Goal: Task Accomplishment & Management: Manage account settings

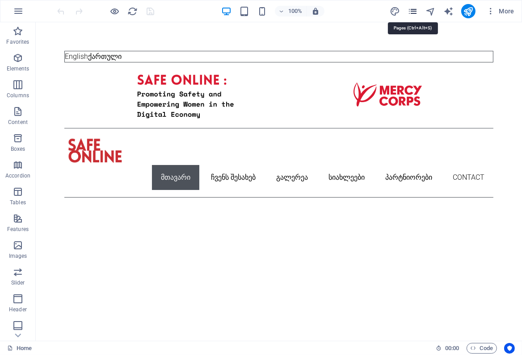
click at [412, 10] on icon "pages" at bounding box center [412, 11] width 10 height 10
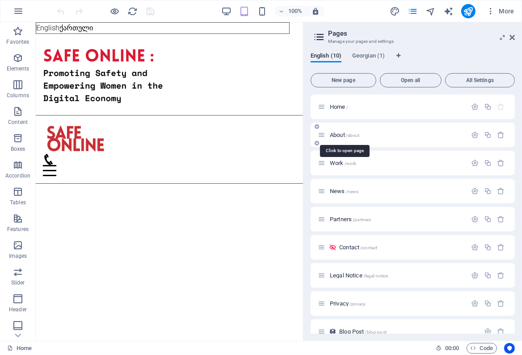
click at [337, 134] on span "About /about" at bounding box center [345, 135] width 30 height 7
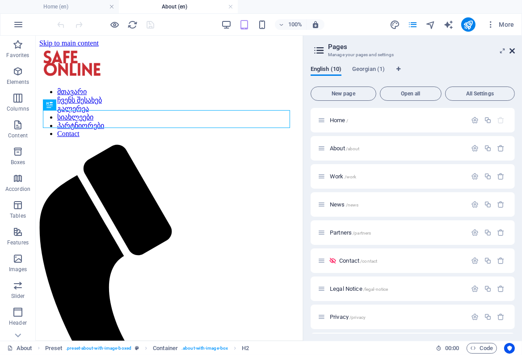
click at [514, 52] on icon at bounding box center [511, 50] width 5 height 7
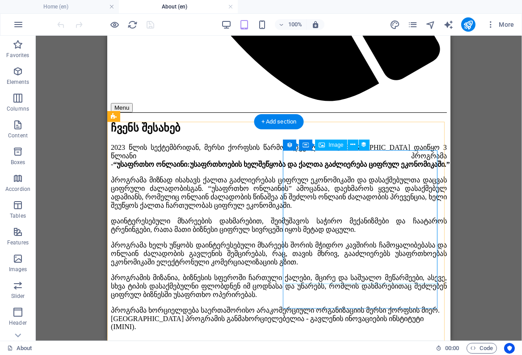
scroll to position [487, 0]
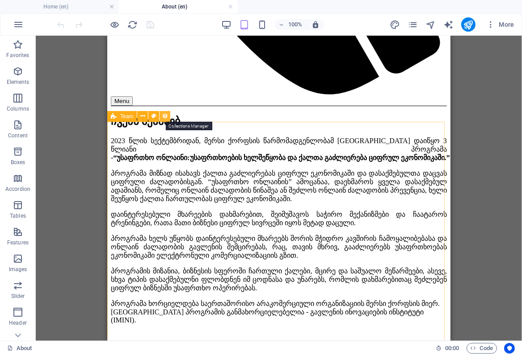
click at [163, 118] on icon at bounding box center [165, 116] width 6 height 9
select select "68dba4a6e5acc0cd930c521b"
select select "createdAt_DESC"
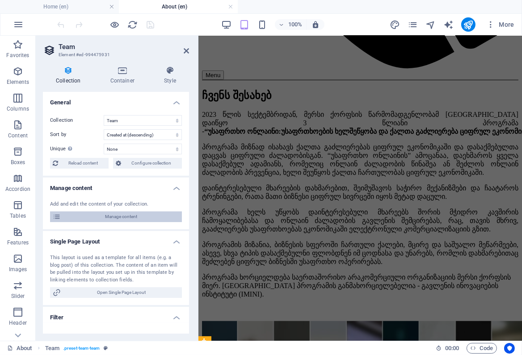
click at [120, 216] on span "Manage content" at bounding box center [121, 217] width 116 height 11
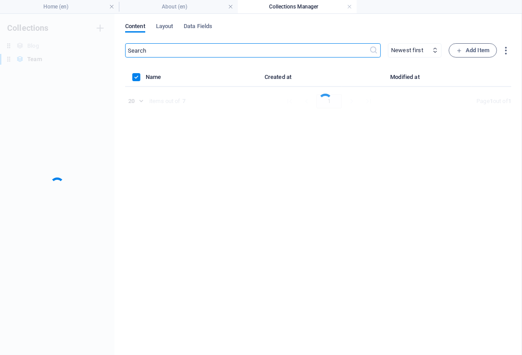
scroll to position [0, 0]
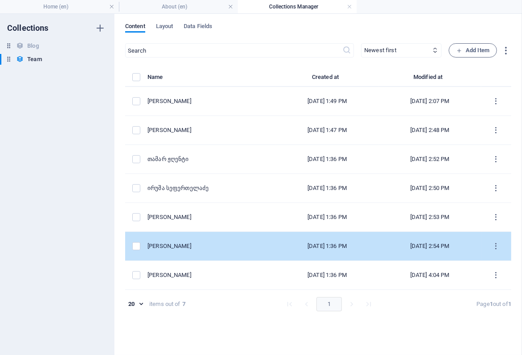
click at [203, 247] on div "[PERSON_NAME]" at bounding box center [207, 247] width 121 height 8
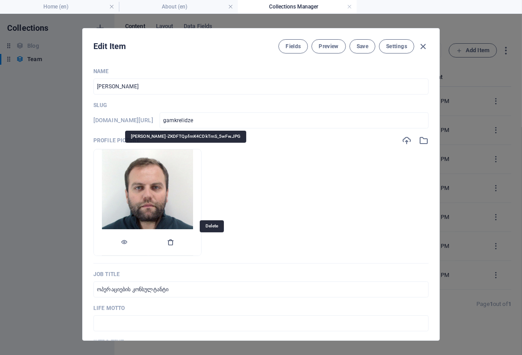
click at [174, 243] on icon "button" at bounding box center [170, 242] width 7 height 7
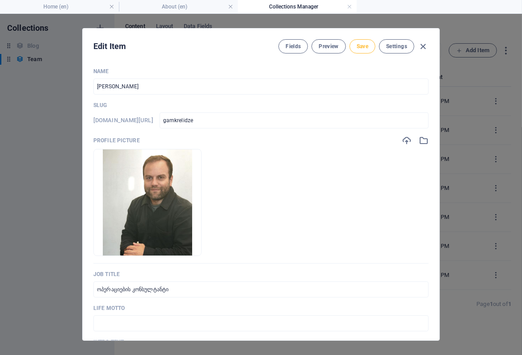
click at [363, 47] on span "Save" at bounding box center [362, 46] width 12 height 7
click at [423, 46] on icon "button" at bounding box center [423, 47] width 10 height 10
type input "gamkrelidze"
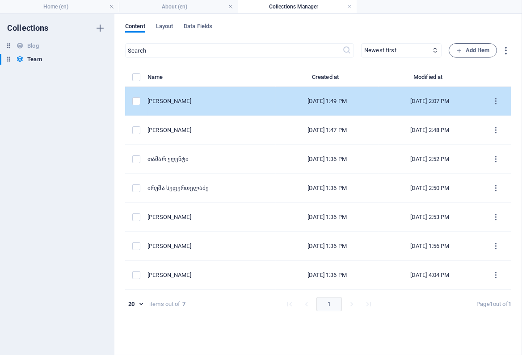
click at [222, 100] on div "[PERSON_NAME]" at bounding box center [207, 101] width 121 height 8
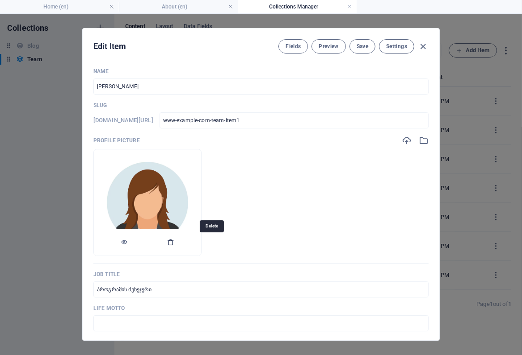
click at [174, 243] on icon "button" at bounding box center [170, 242] width 7 height 7
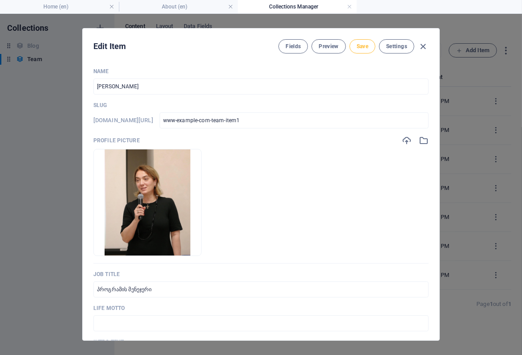
click at [356, 47] on span "Save" at bounding box center [362, 46] width 12 height 7
click at [420, 45] on icon "button" at bounding box center [423, 47] width 10 height 10
type input "www-example-com-team-item1"
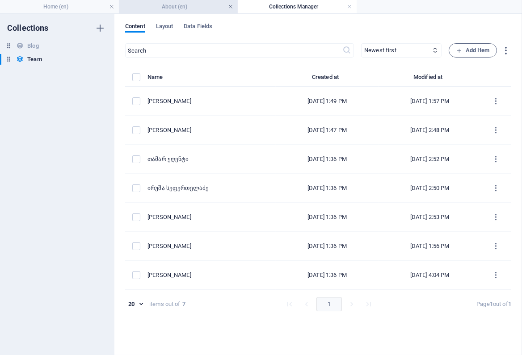
click at [230, 6] on link at bounding box center [230, 7] width 5 height 8
click at [230, 5] on link at bounding box center [230, 7] width 5 height 8
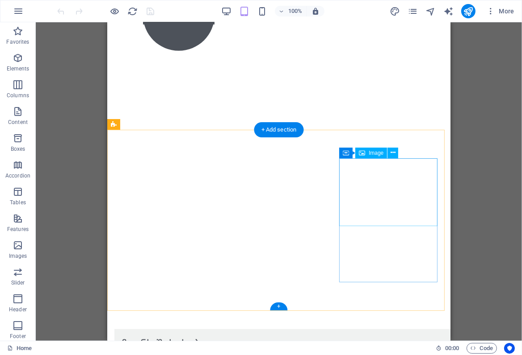
scroll to position [590, 0]
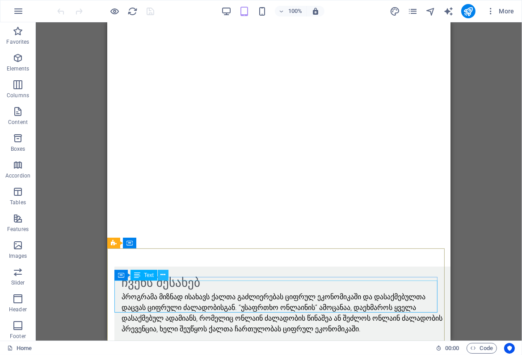
click at [165, 275] on button at bounding box center [163, 275] width 11 height 11
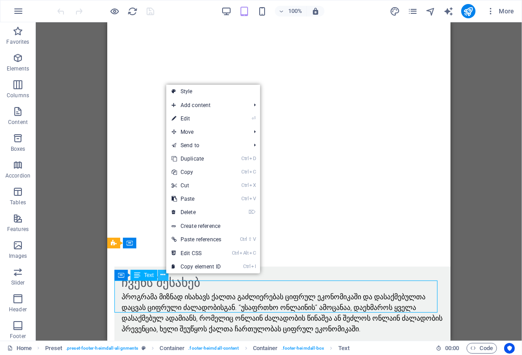
click at [162, 274] on icon at bounding box center [163, 275] width 5 height 9
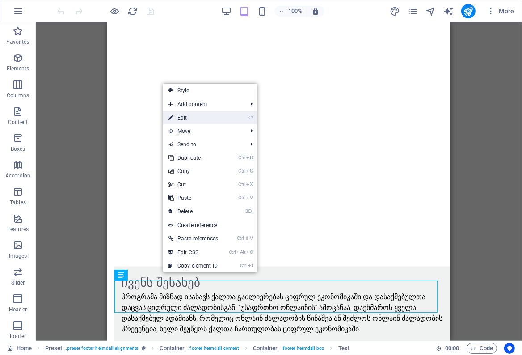
click at [188, 115] on link "⏎ Edit" at bounding box center [193, 117] width 60 height 13
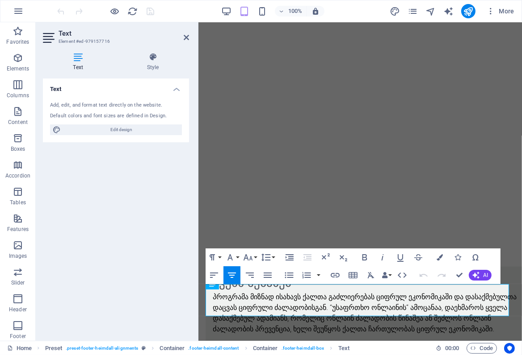
scroll to position [577, 0]
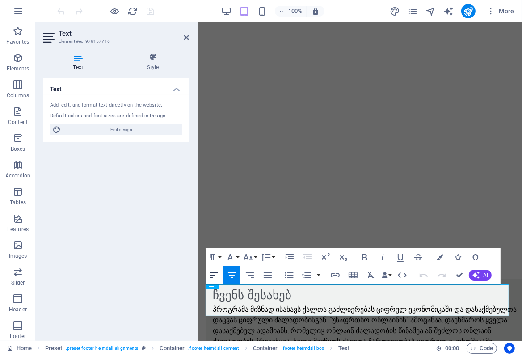
click at [213, 274] on icon "button" at bounding box center [214, 275] width 11 height 11
click at [153, 262] on div "Text Add, edit, and format text directly on the website. Default colors and fon…" at bounding box center [116, 206] width 146 height 255
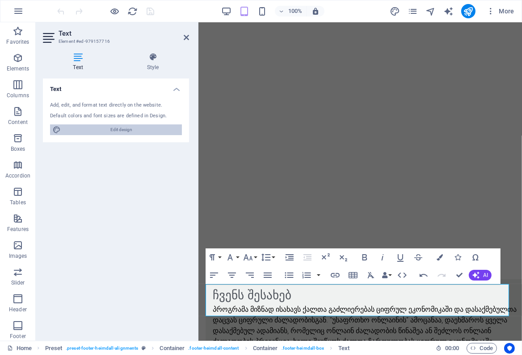
click at [122, 126] on span "Edit design" at bounding box center [121, 130] width 116 height 11
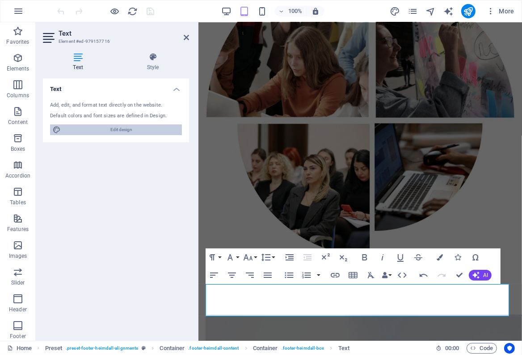
select select "px"
select select "300"
select select "px"
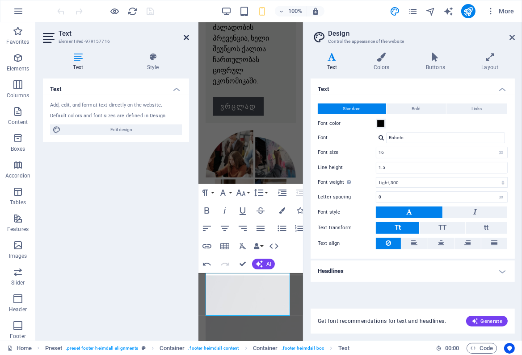
click at [186, 38] on icon at bounding box center [186, 37] width 5 height 7
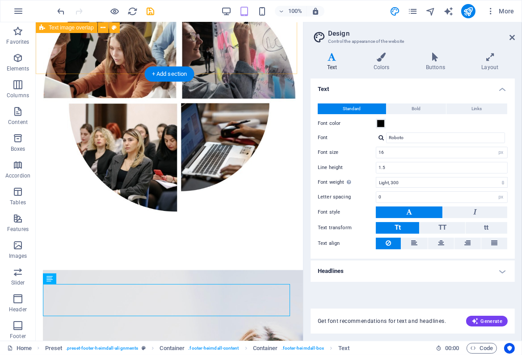
scroll to position [588, 0]
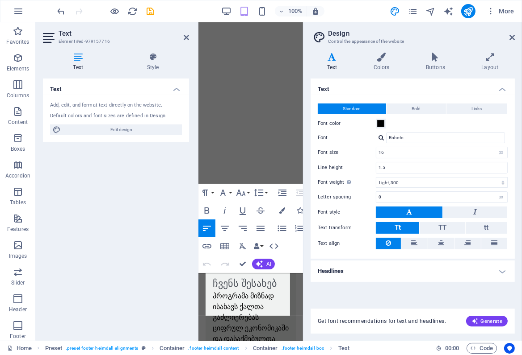
scroll to position [1007, 0]
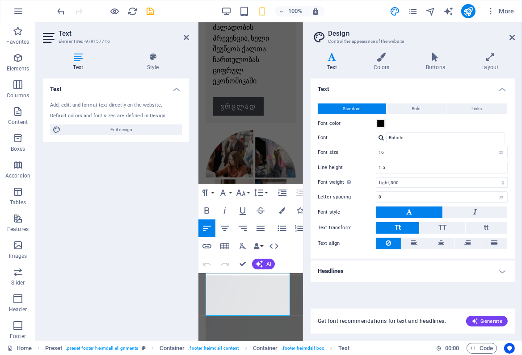
drag, startPoint x: 270, startPoint y: 310, endPoint x: 381, endPoint y: 299, distance: 111.7
click at [198, 277] on html "Skip to main content English ქართული მთავარი ჩვენს შესახებ გალერეა სიახლეები პა…" at bounding box center [250, 261] width 105 height 2491
click at [205, 229] on icon "button" at bounding box center [206, 228] width 11 height 11
click at [187, 37] on icon at bounding box center [186, 37] width 5 height 7
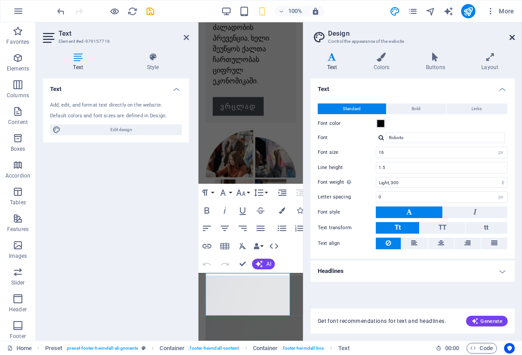
click at [513, 38] on icon at bounding box center [511, 37] width 5 height 7
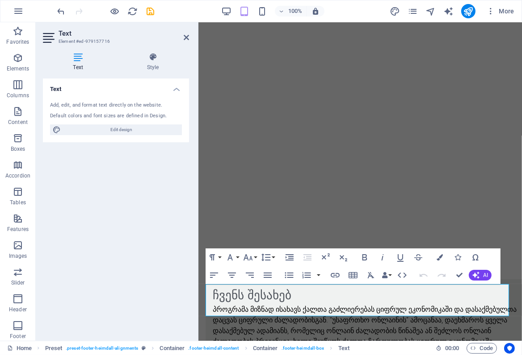
click at [128, 228] on div "Text Add, edit, and format text directly on the website. Default colors and fon…" at bounding box center [116, 206] width 146 height 255
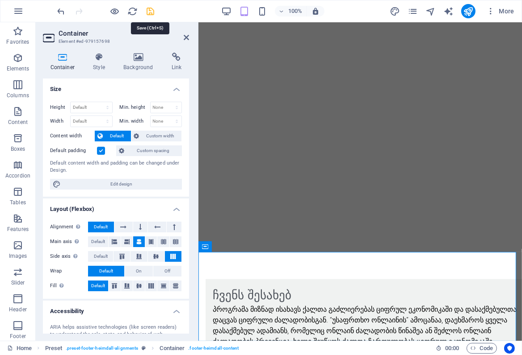
click at [151, 9] on icon "save" at bounding box center [151, 11] width 10 height 10
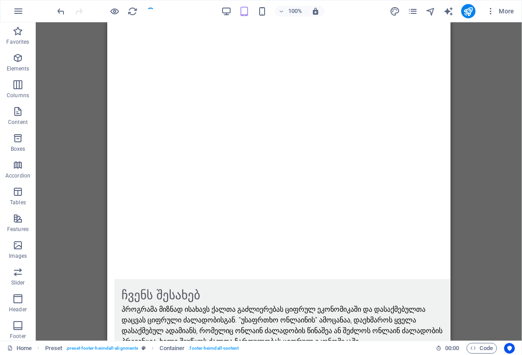
scroll to position [590, 0]
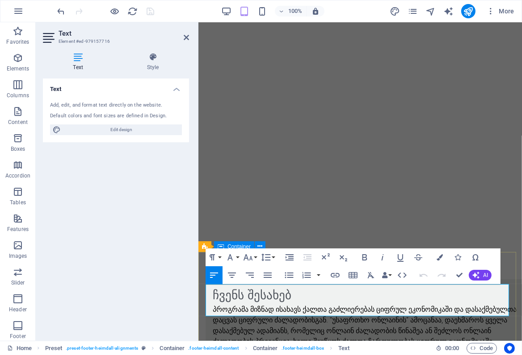
drag, startPoint x: 250, startPoint y: 311, endPoint x: 200, endPoint y: 287, distance: 55.1
click at [252, 275] on icon "button" at bounding box center [250, 275] width 8 height 5
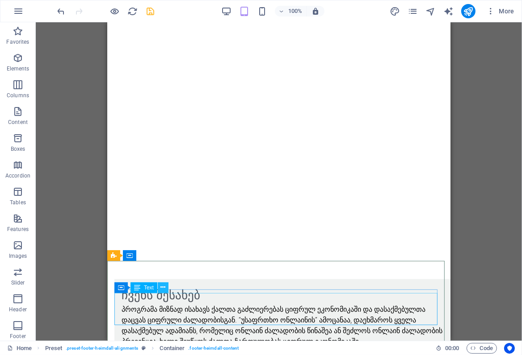
click at [162, 289] on icon at bounding box center [163, 287] width 5 height 9
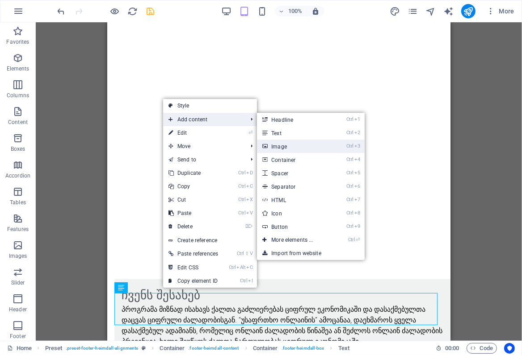
click at [275, 147] on link "Ctrl 3 Image" at bounding box center [294, 146] width 74 height 13
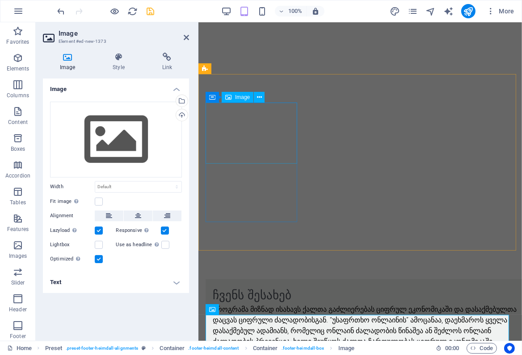
scroll to position [579, 0]
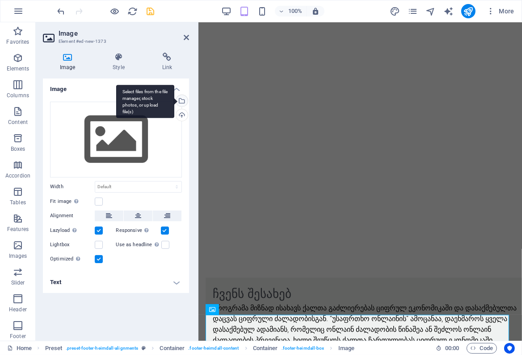
click at [181, 100] on div "Select files from the file manager, stock photos, or upload file(s)" at bounding box center [180, 101] width 13 height 13
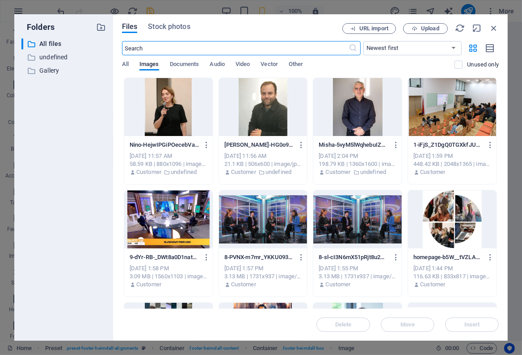
scroll to position [1054, 0]
click at [60, 58] on p "undefined" at bounding box center [64, 57] width 50 height 10
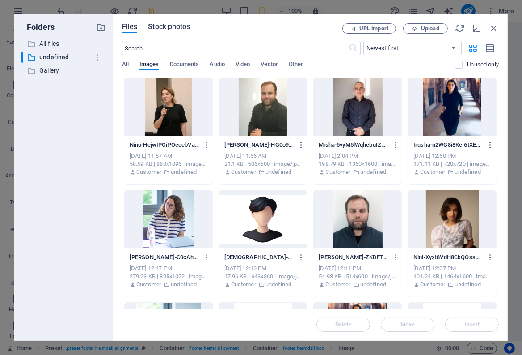
click at [168, 24] on span "Stock photos" at bounding box center [169, 26] width 42 height 11
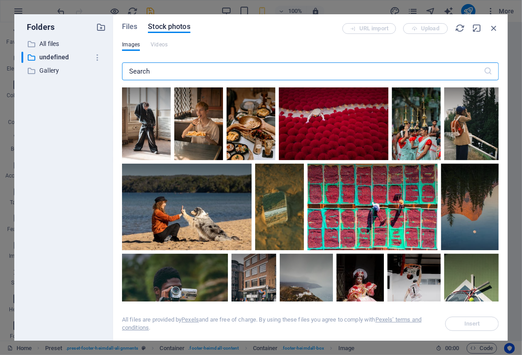
click at [194, 74] on input "text" at bounding box center [302, 72] width 361 height 18
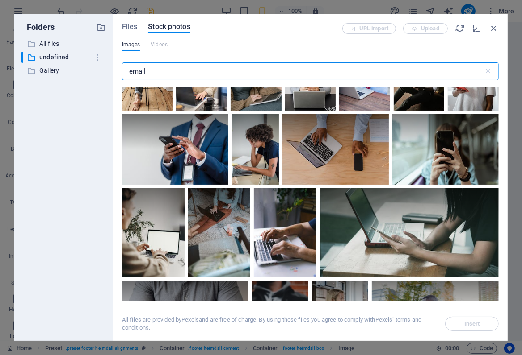
scroll to position [2354, 0]
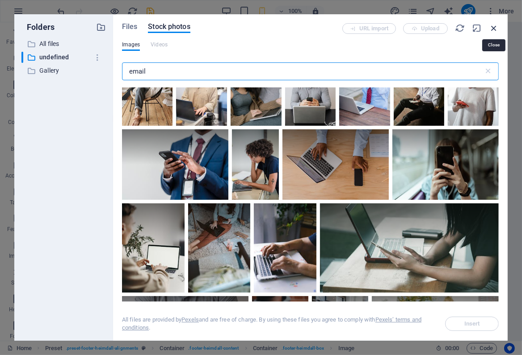
type input "email"
click at [493, 28] on icon "button" at bounding box center [494, 28] width 10 height 10
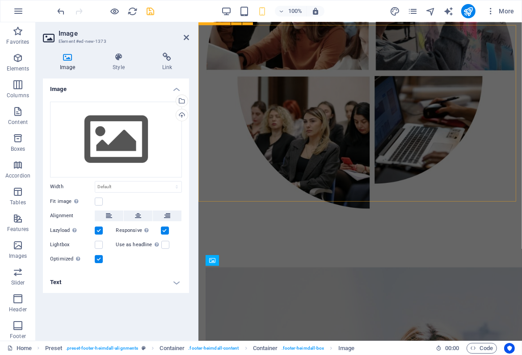
scroll to position [628, 0]
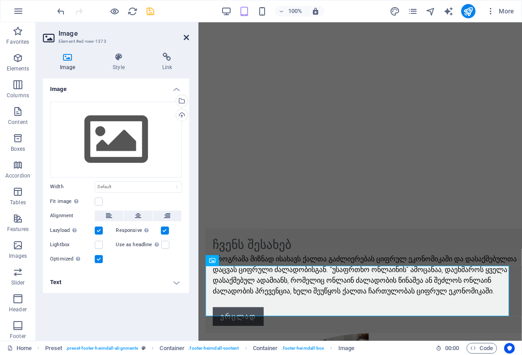
click at [187, 38] on icon at bounding box center [186, 37] width 5 height 7
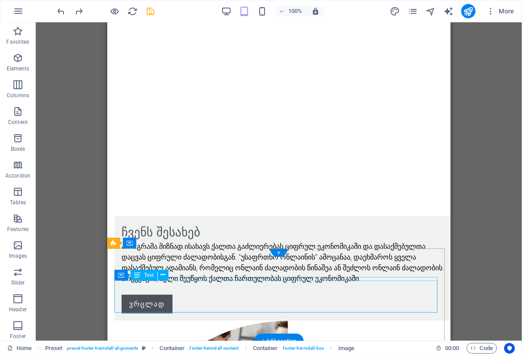
scroll to position [590, 0]
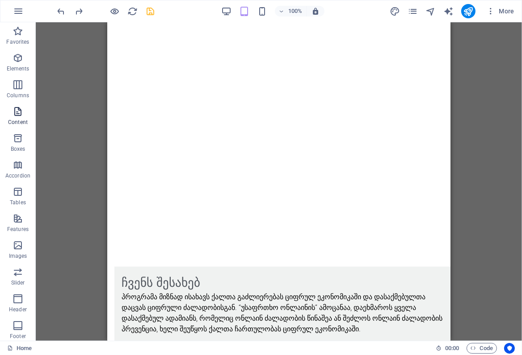
click at [21, 114] on icon "button" at bounding box center [18, 111] width 11 height 11
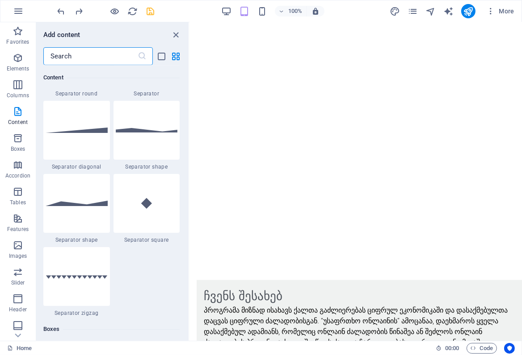
scroll to position [2293, 0]
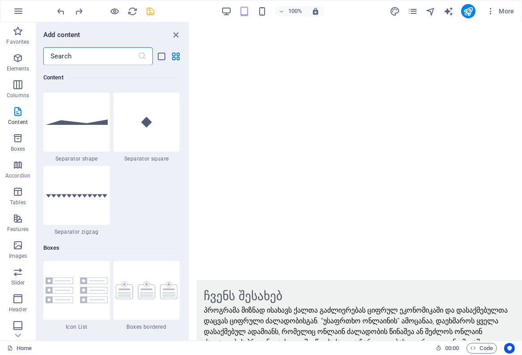
click at [72, 56] on input "text" at bounding box center [90, 56] width 94 height 18
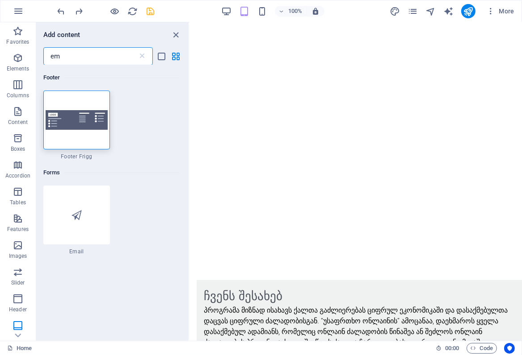
scroll to position [0, 0]
type input "em"
click at [79, 219] on icon at bounding box center [76, 215] width 10 height 12
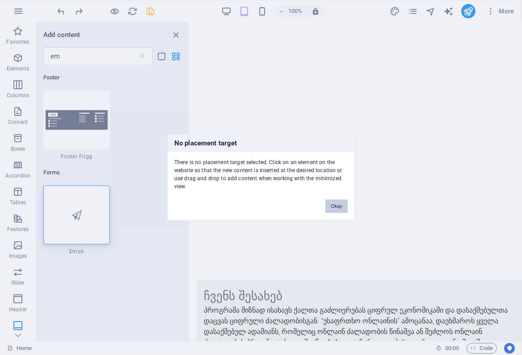
click at [339, 206] on button "Okay" at bounding box center [336, 206] width 22 height 13
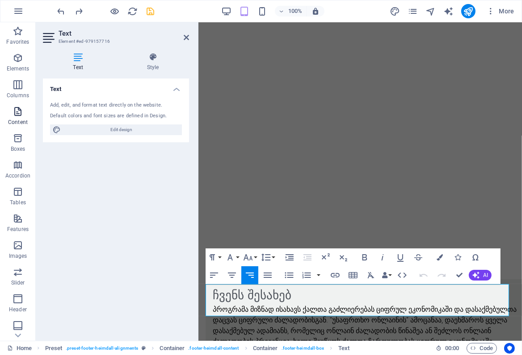
click at [20, 115] on icon "button" at bounding box center [18, 111] width 11 height 11
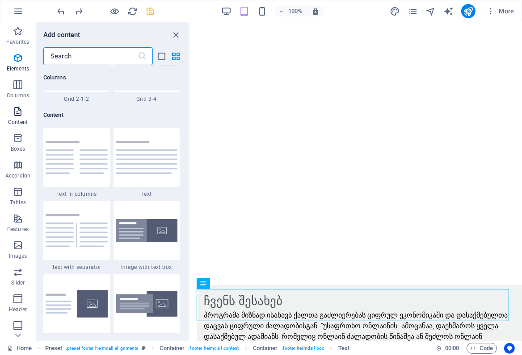
scroll to position [1562, 0]
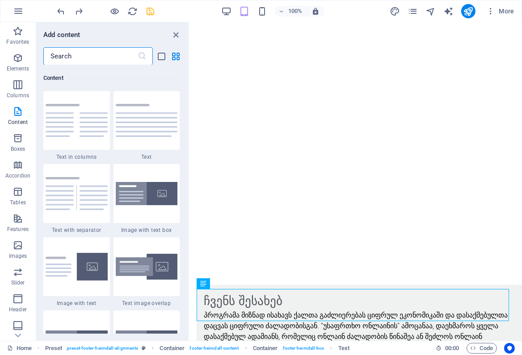
click at [80, 52] on input "text" at bounding box center [90, 56] width 94 height 18
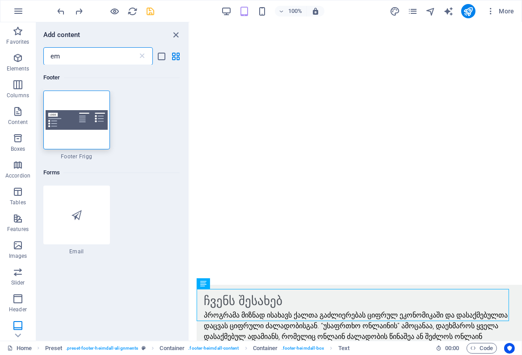
scroll to position [0, 0]
type input "em"
click at [82, 219] on div at bounding box center [76, 215] width 67 height 59
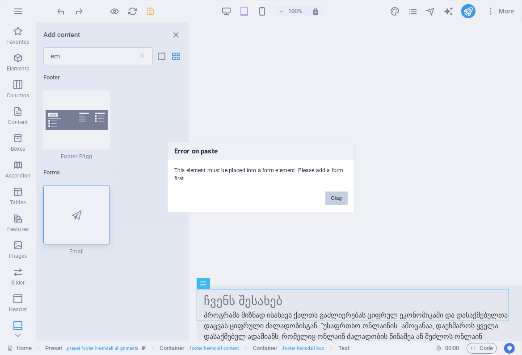
click at [331, 196] on button "Okay" at bounding box center [336, 198] width 22 height 13
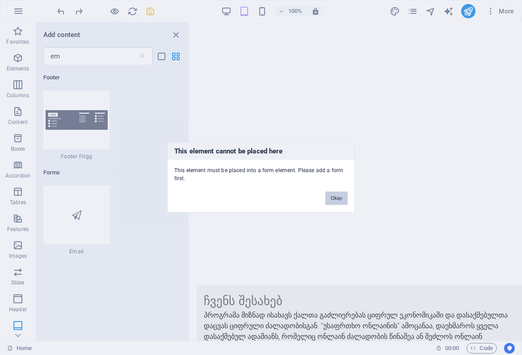
click at [336, 198] on button "Okay" at bounding box center [336, 198] width 22 height 13
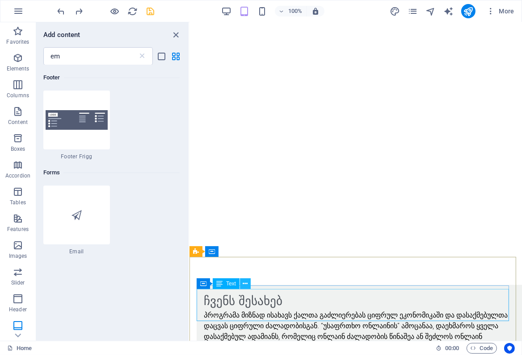
click at [246, 283] on icon at bounding box center [245, 284] width 5 height 9
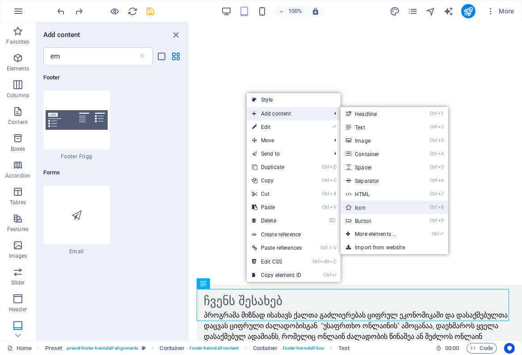
click at [364, 207] on link "Ctrl 8 Icon" at bounding box center [377, 207] width 74 height 13
select select "xMidYMid"
select select "px"
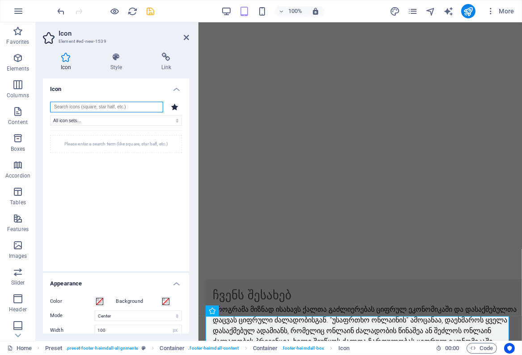
click at [136, 106] on input "search" at bounding box center [106, 107] width 113 height 11
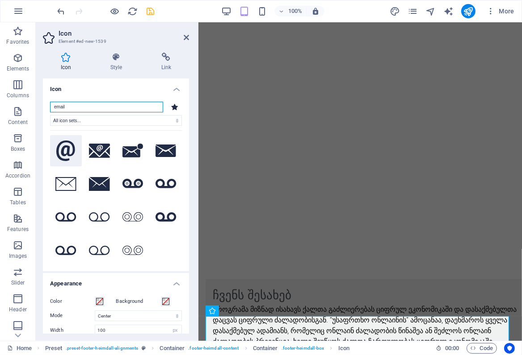
type input "email"
click at [63, 150] on icon at bounding box center [65, 151] width 19 height 21
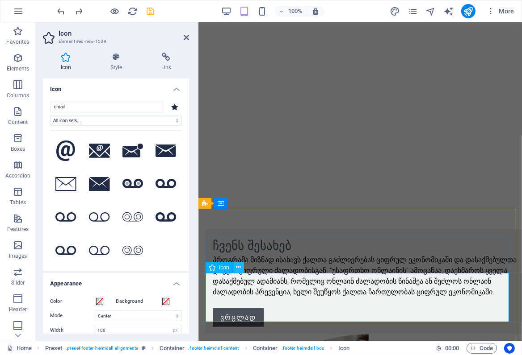
scroll to position [621, 0]
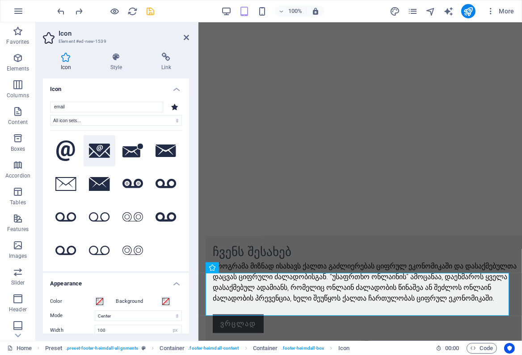
click at [98, 152] on icon at bounding box center [99, 151] width 21 height 14
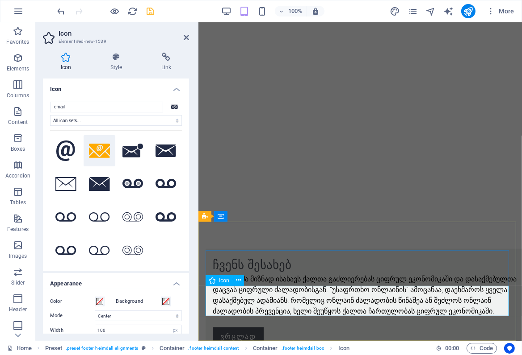
click at [237, 281] on icon at bounding box center [238, 280] width 5 height 9
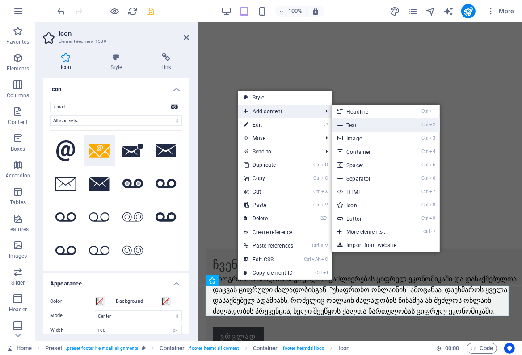
click at [349, 127] on link "Ctrl 2 Text" at bounding box center [369, 124] width 74 height 13
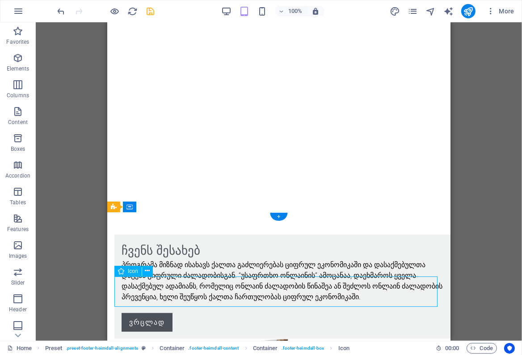
select select "xMidYMid"
select select "px"
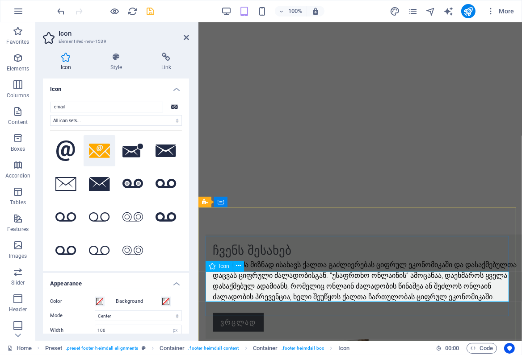
click at [114, 63] on h4 "Style" at bounding box center [117, 62] width 51 height 19
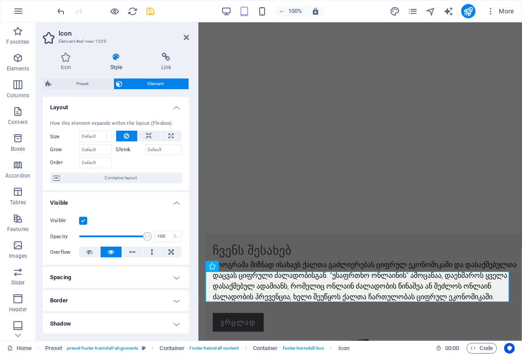
scroll to position [0, 0]
click at [150, 84] on span "Element" at bounding box center [155, 84] width 61 height 11
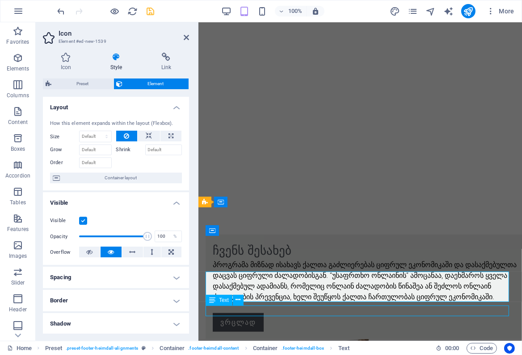
scroll to position [626, 0]
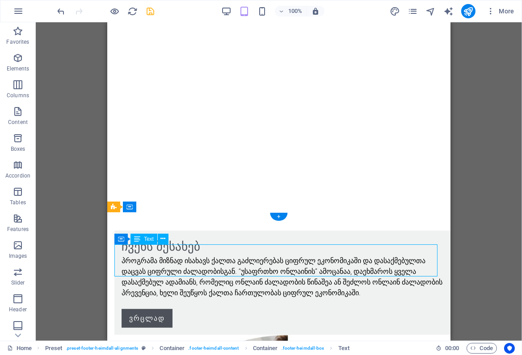
scroll to position [635, 0]
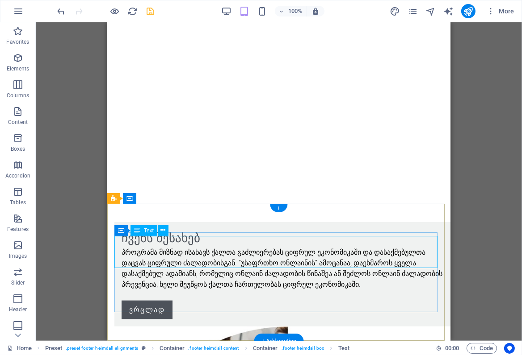
click at [163, 232] on icon at bounding box center [163, 230] width 5 height 9
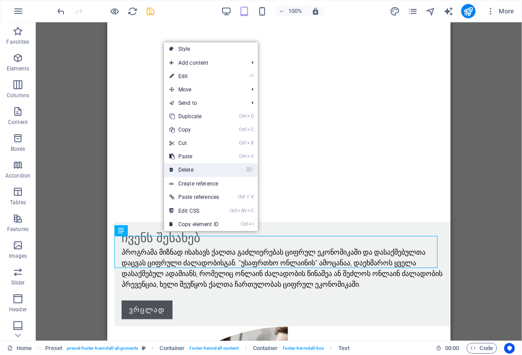
click at [186, 170] on link "⌦ Delete" at bounding box center [194, 169] width 60 height 13
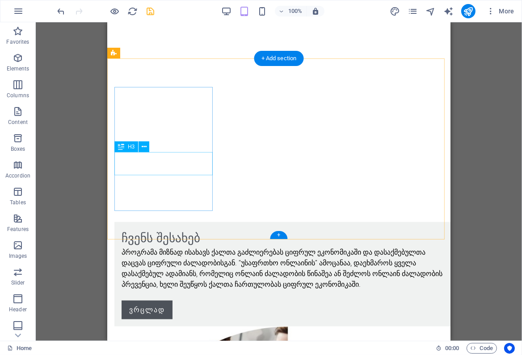
scroll to position [599, 0]
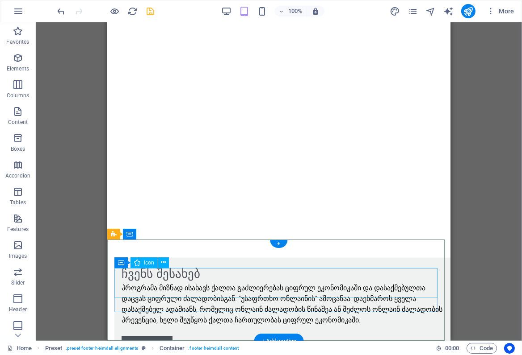
click at [165, 261] on icon at bounding box center [163, 262] width 5 height 9
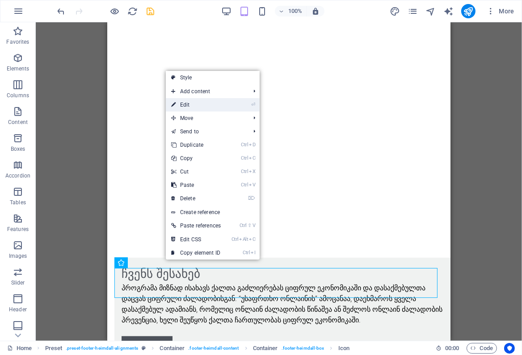
click at [188, 106] on link "⏎ Edit" at bounding box center [196, 104] width 60 height 13
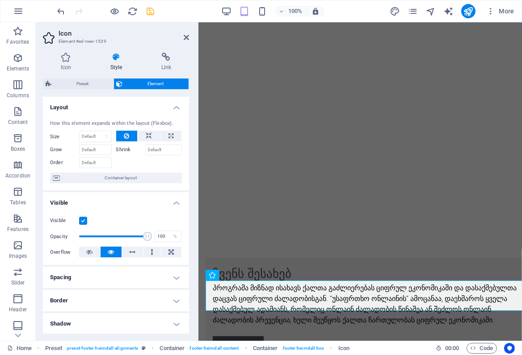
scroll to position [586, 0]
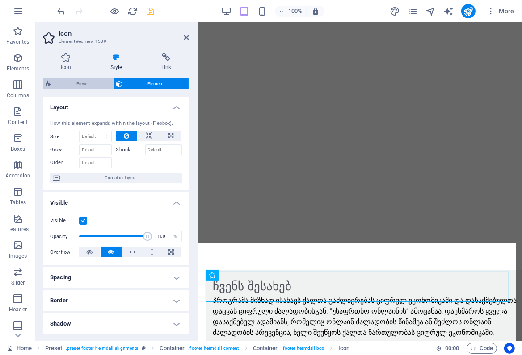
click at [92, 81] on span "Preset" at bounding box center [82, 84] width 57 height 11
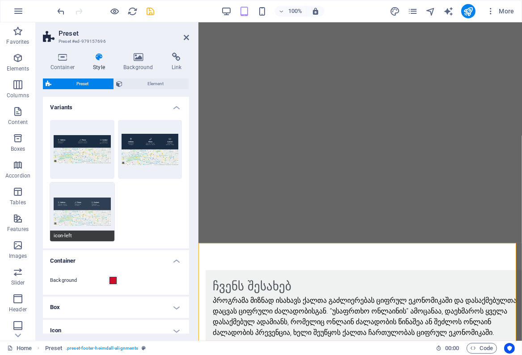
click at [87, 200] on button "icon-left" at bounding box center [82, 212] width 64 height 59
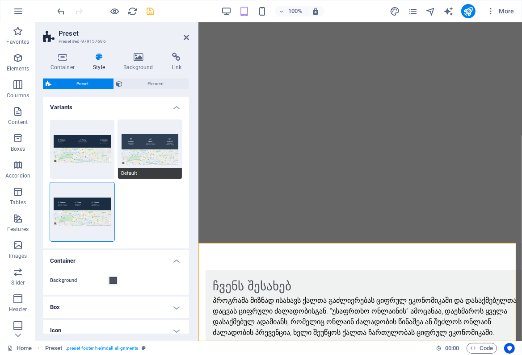
click at [149, 140] on button "Default" at bounding box center [150, 149] width 64 height 59
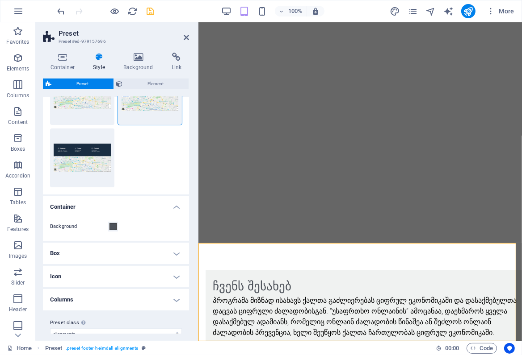
scroll to position [66, 0]
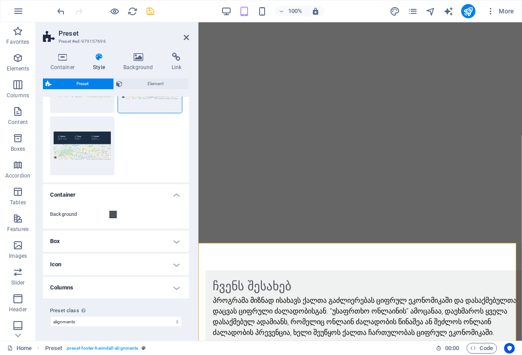
click at [174, 263] on h4 "Icon" at bounding box center [116, 264] width 146 height 21
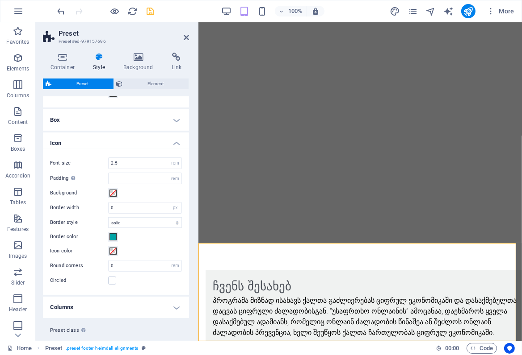
scroll to position [206, 0]
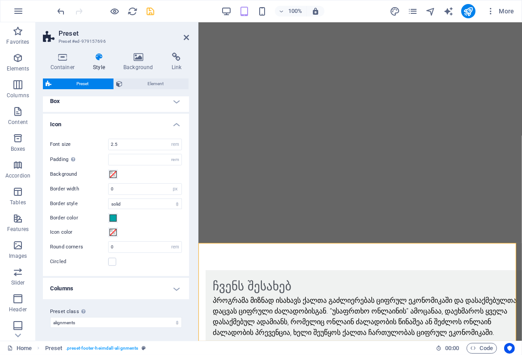
click at [176, 286] on h4 "Columns" at bounding box center [116, 288] width 146 height 21
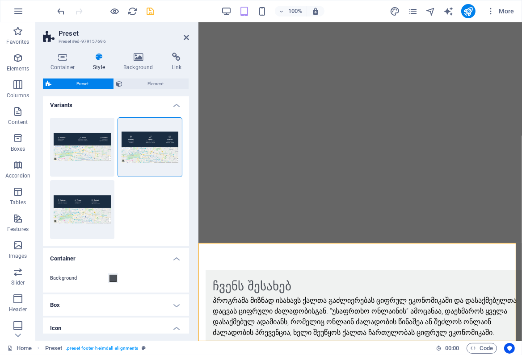
scroll to position [0, 0]
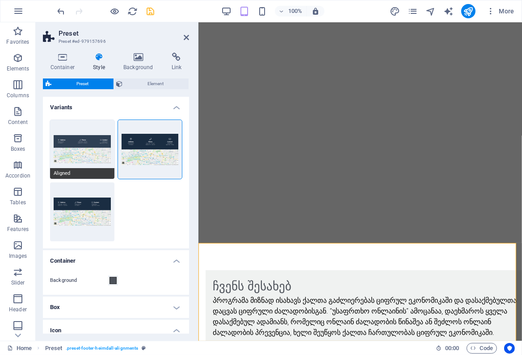
click at [57, 141] on button "Aligned" at bounding box center [82, 149] width 64 height 59
type input "3"
type input "1"
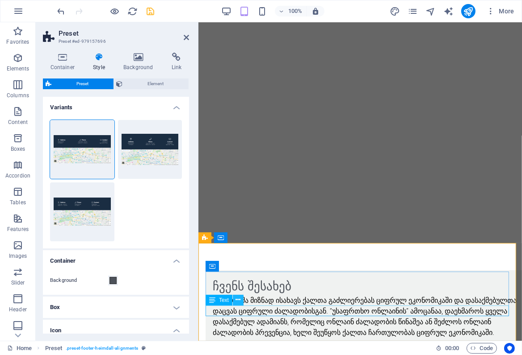
click at [236, 302] on icon at bounding box center [238, 300] width 5 height 9
click at [238, 300] on icon at bounding box center [238, 300] width 5 height 9
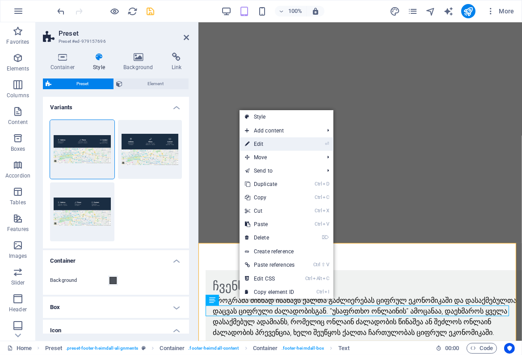
click at [261, 144] on link "⏎ Edit" at bounding box center [269, 144] width 60 height 13
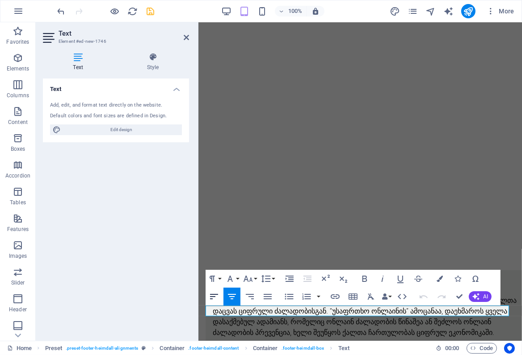
click at [213, 295] on icon "button" at bounding box center [214, 297] width 11 height 11
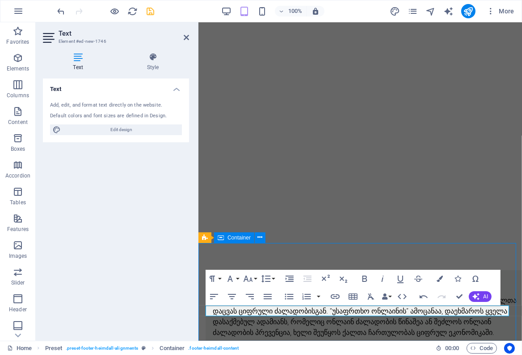
scroll to position [585, 0]
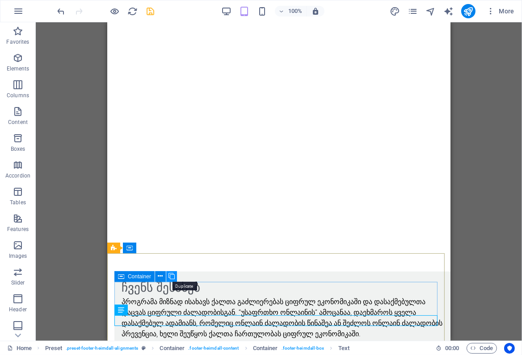
click at [171, 277] on icon at bounding box center [171, 276] width 6 height 9
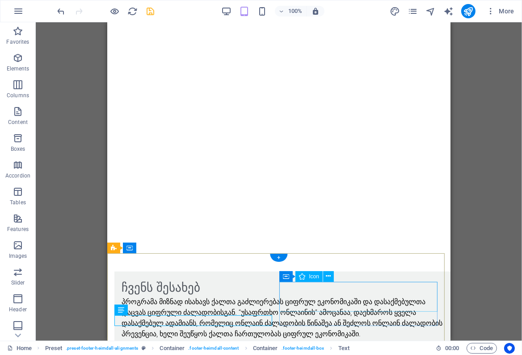
click at [326, 278] on icon at bounding box center [328, 276] width 5 height 9
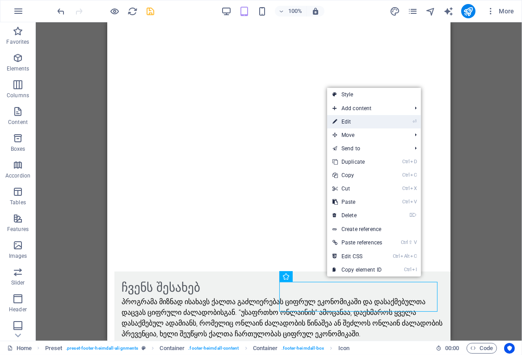
click at [349, 122] on link "⏎ Edit" at bounding box center [357, 121] width 60 height 13
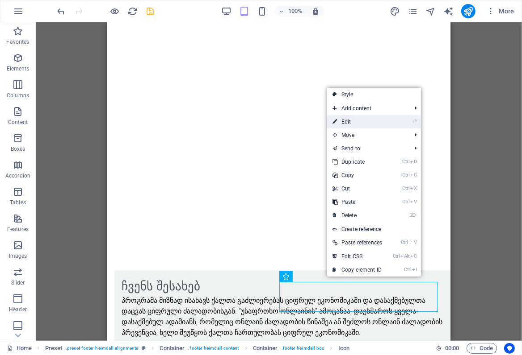
select select "xMidYMid"
select select "px"
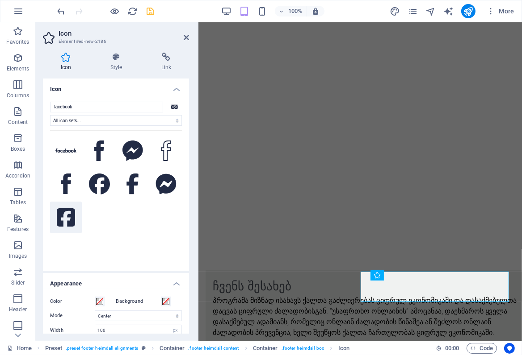
type input "facebook"
click at [65, 217] on icon at bounding box center [66, 217] width 18 height 21
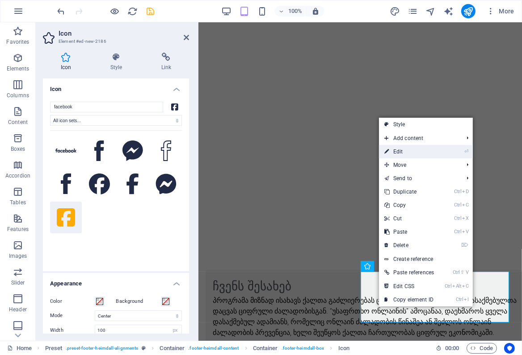
click at [401, 154] on link "⏎ Edit" at bounding box center [409, 151] width 60 height 13
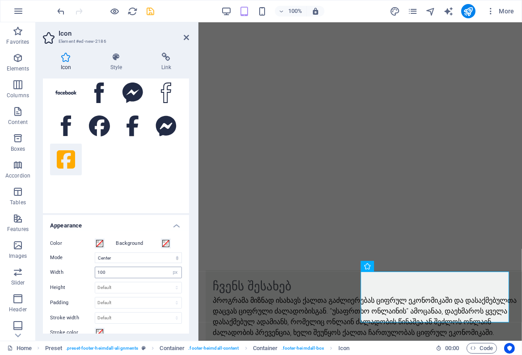
scroll to position [81, 0]
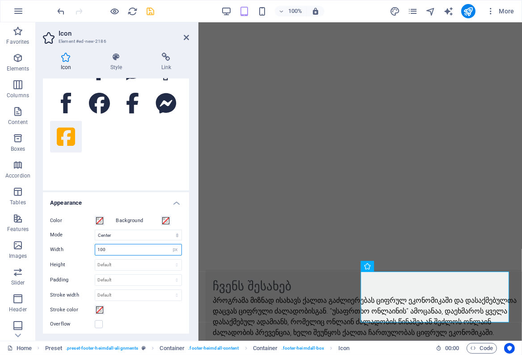
drag, startPoint x: 108, startPoint y: 247, endPoint x: 77, endPoint y: 248, distance: 31.3
click at [77, 248] on div "Width 100 Default auto px rem % em vh vw" at bounding box center [116, 250] width 132 height 12
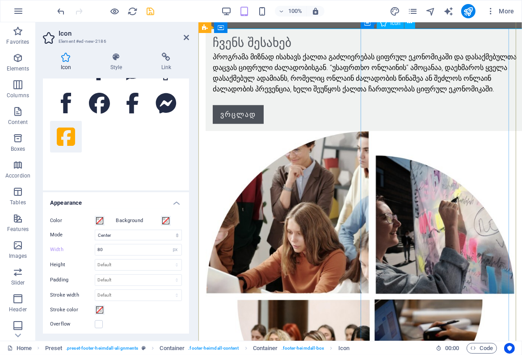
scroll to position [601, 0]
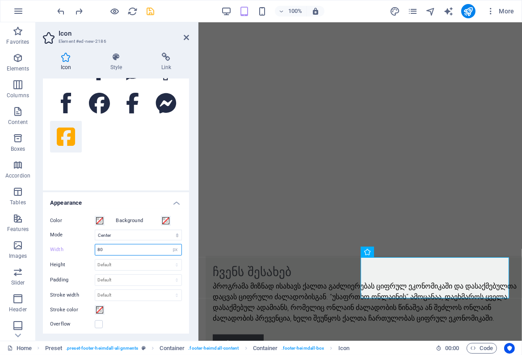
drag, startPoint x: 109, startPoint y: 250, endPoint x: 76, endPoint y: 249, distance: 32.6
click at [76, 249] on div "Width 80 Default auto px rem % em vh vw" at bounding box center [116, 250] width 132 height 12
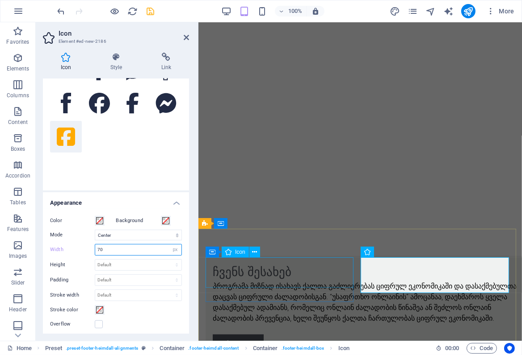
type input "70"
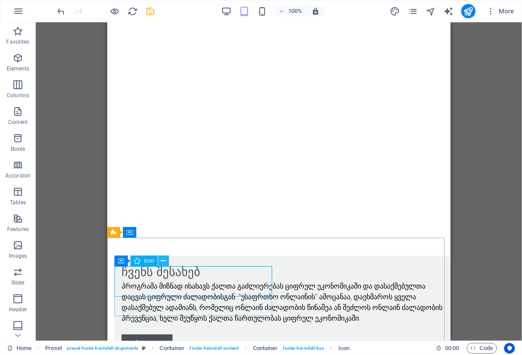
click at [163, 262] on icon at bounding box center [163, 261] width 5 height 9
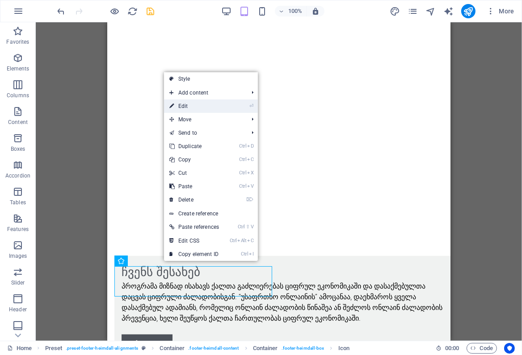
click at [181, 106] on link "⏎ Edit" at bounding box center [194, 106] width 60 height 13
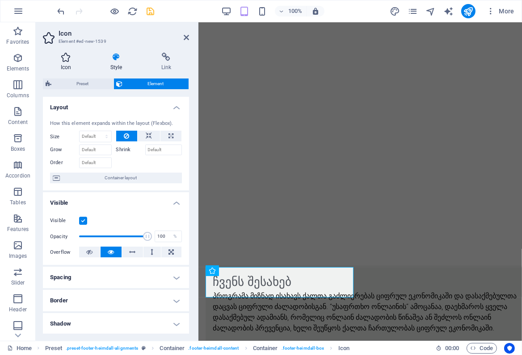
click at [65, 58] on icon at bounding box center [66, 57] width 46 height 9
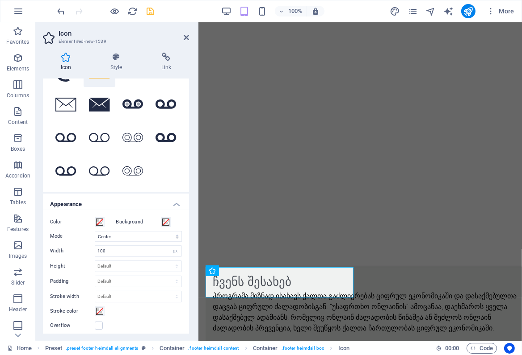
scroll to position [81, 0]
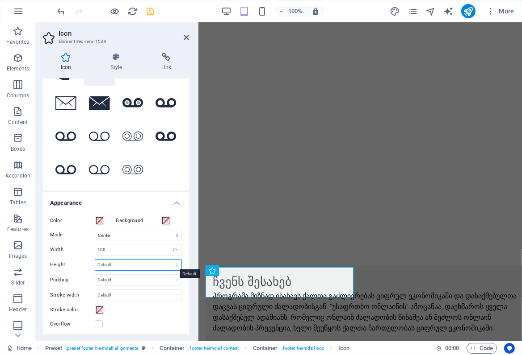
click at [120, 263] on select "Default auto px rem em vh vw" at bounding box center [138, 265] width 86 height 11
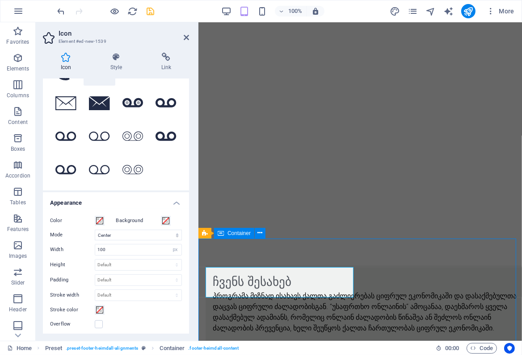
scroll to position [601, 0]
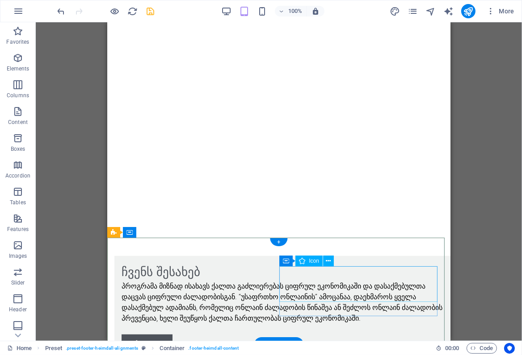
click at [325, 262] on button at bounding box center [328, 261] width 11 height 11
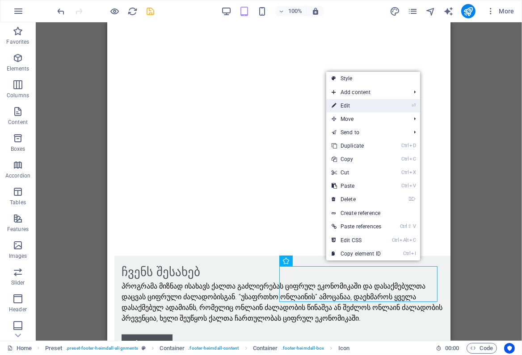
click at [348, 105] on link "⏎ Edit" at bounding box center [356, 105] width 60 height 13
select select "xMidYMid"
select select "px"
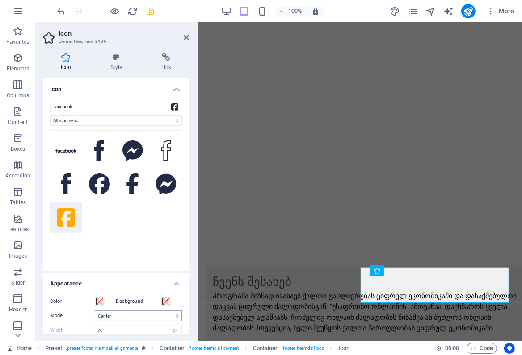
scroll to position [40, 0]
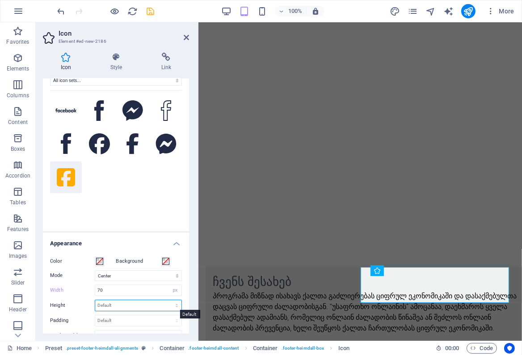
click at [110, 306] on select "Default auto px rem em vh vw" at bounding box center [138, 306] width 86 height 11
select select "px"
click at [167, 301] on select "Default auto px rem em vh vw" at bounding box center [138, 306] width 86 height 11
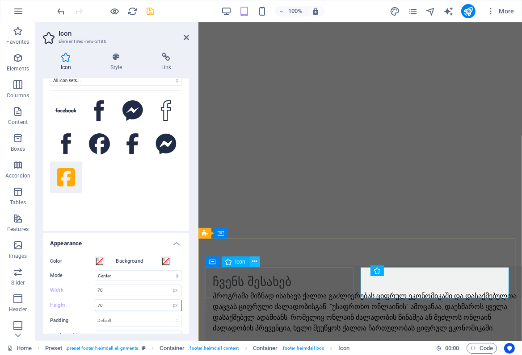
type input "70"
click at [254, 262] on icon at bounding box center [254, 261] width 5 height 9
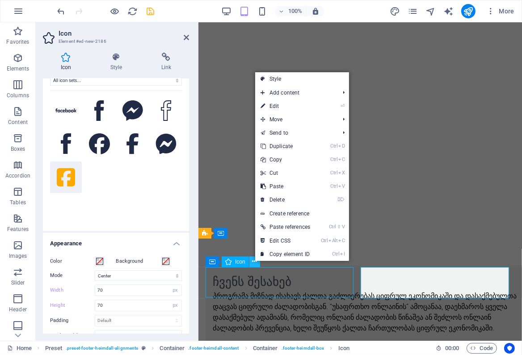
scroll to position [600, 0]
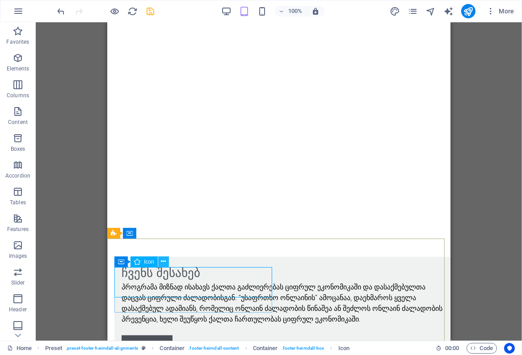
click at [162, 263] on icon at bounding box center [163, 261] width 5 height 9
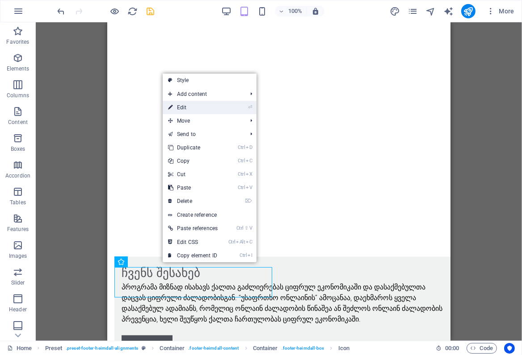
click at [190, 107] on link "⏎ Edit" at bounding box center [193, 107] width 60 height 13
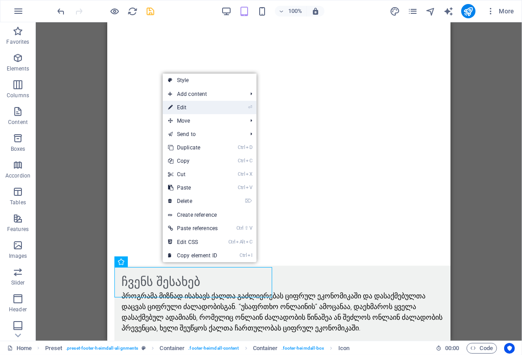
select select "xMidYMid"
select select "px"
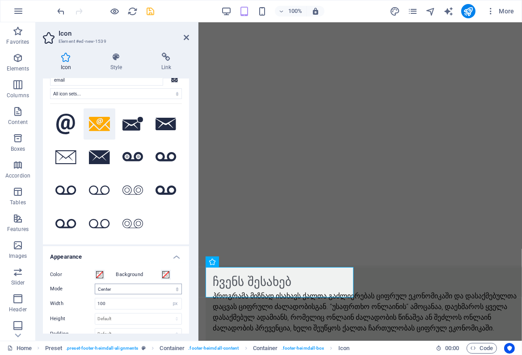
scroll to position [40, 0]
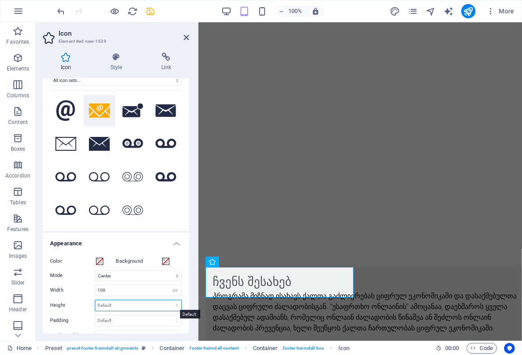
click at [124, 302] on select "Default auto px rem em vh vw" at bounding box center [138, 306] width 86 height 11
select select "px"
click at [167, 301] on select "Default auto px rem em vh vw" at bounding box center [138, 306] width 86 height 11
type input "70"
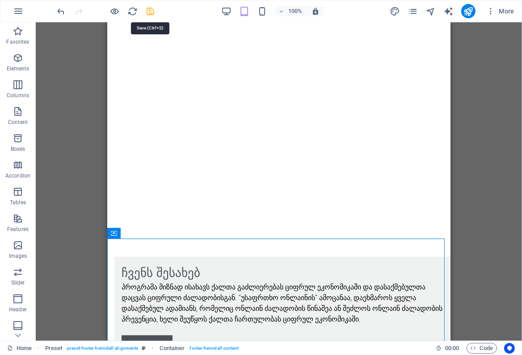
click at [151, 10] on icon "save" at bounding box center [151, 11] width 10 height 10
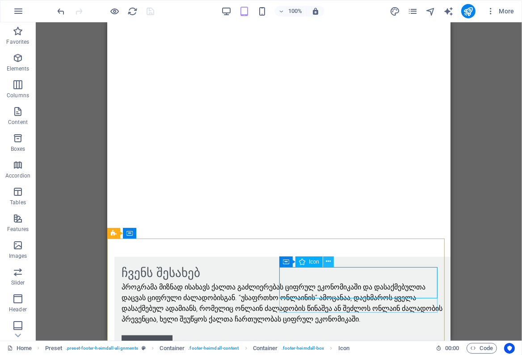
click at [328, 263] on icon at bounding box center [328, 261] width 5 height 9
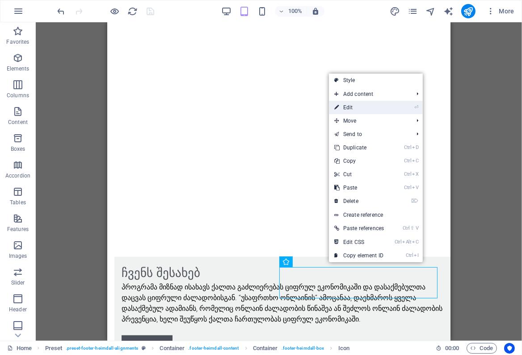
click at [357, 105] on link "⏎ Edit" at bounding box center [359, 107] width 60 height 13
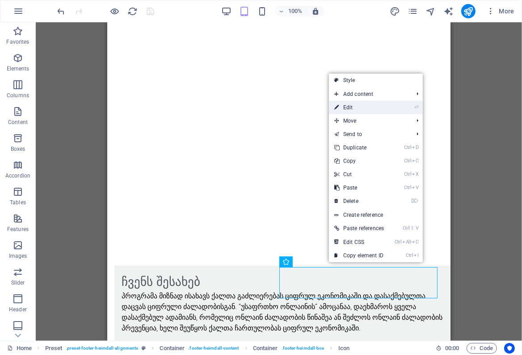
select select "xMidYMid"
select select "px"
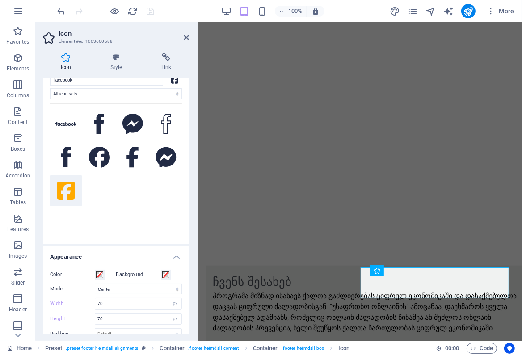
scroll to position [40, 0]
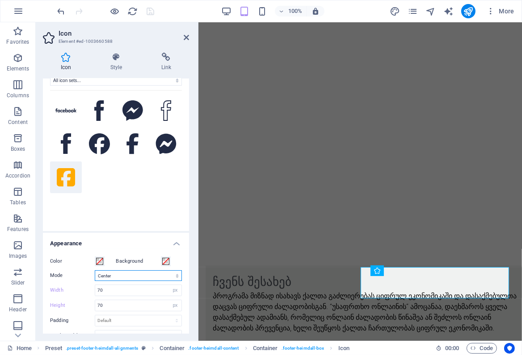
click at [176, 274] on select "Scale Left Center Right" at bounding box center [138, 276] width 87 height 11
select select "xMaxYMid"
click at [95, 271] on select "Scale Left Center Right" at bounding box center [138, 276] width 87 height 11
click at [178, 275] on select "Scale Left Center Right" at bounding box center [138, 276] width 87 height 11
click at [138, 213] on div "Your search returned more icons than we are able to display. Please narrow your…" at bounding box center [116, 155] width 132 height 130
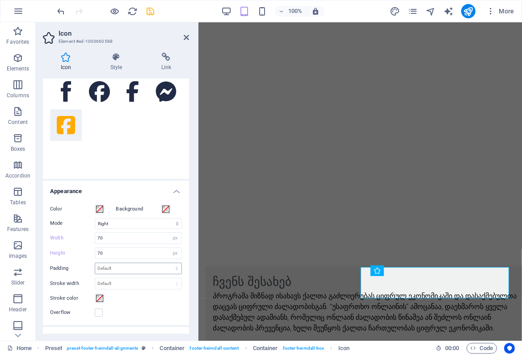
scroll to position [162, 0]
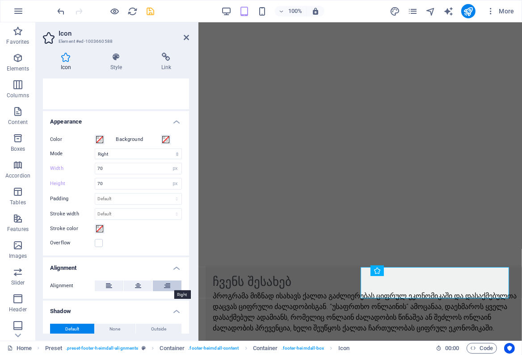
click at [166, 281] on icon at bounding box center [167, 286] width 6 height 11
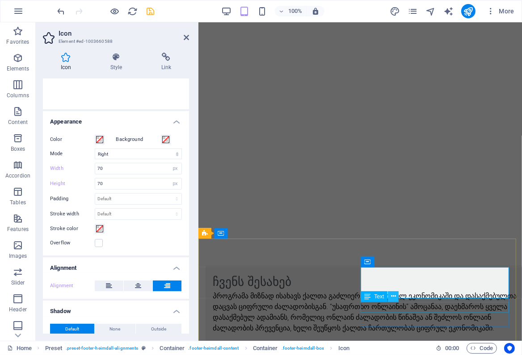
click at [396, 297] on button at bounding box center [393, 297] width 11 height 11
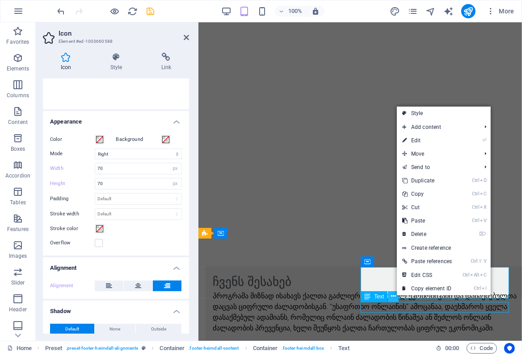
scroll to position [600, 0]
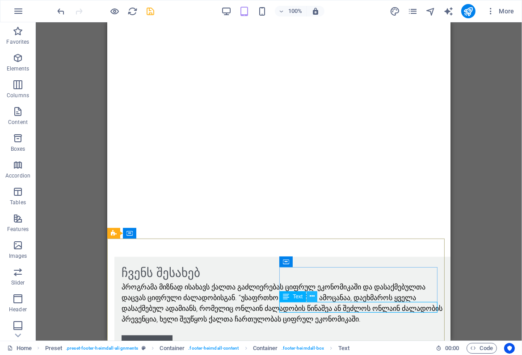
click at [314, 299] on icon at bounding box center [311, 296] width 5 height 9
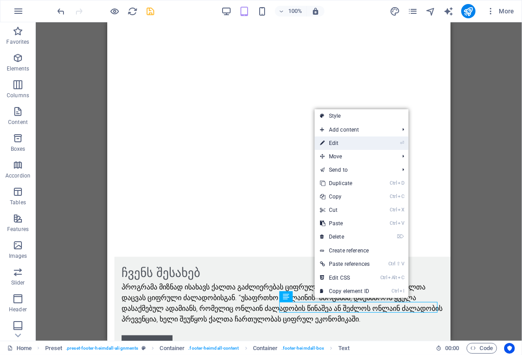
click at [338, 144] on link "⏎ Edit" at bounding box center [344, 143] width 60 height 13
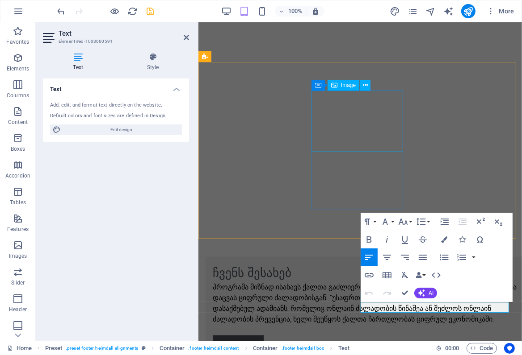
scroll to position [591, 0]
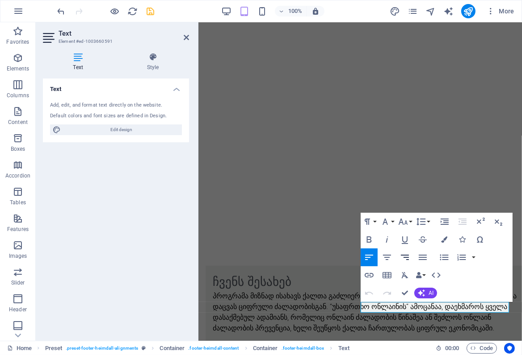
click at [407, 258] on icon "button" at bounding box center [405, 257] width 8 height 5
click at [140, 292] on div "Text Add, edit, and format text directly on the website. Default colors and fon…" at bounding box center [116, 206] width 146 height 255
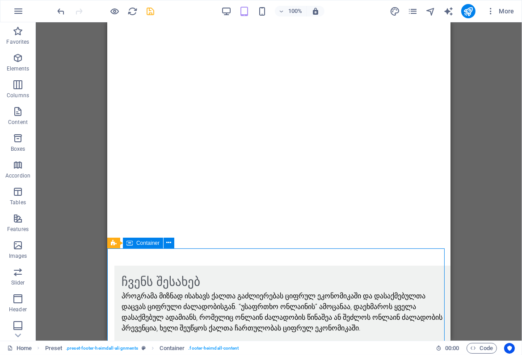
scroll to position [590, 0]
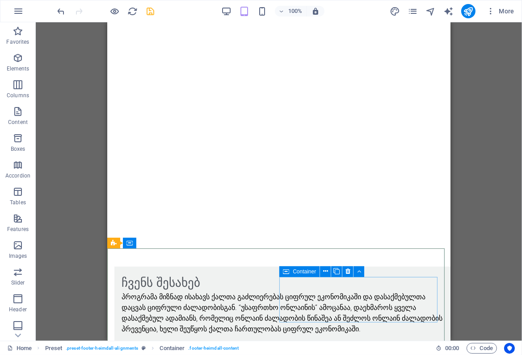
click at [285, 271] on icon at bounding box center [286, 272] width 6 height 11
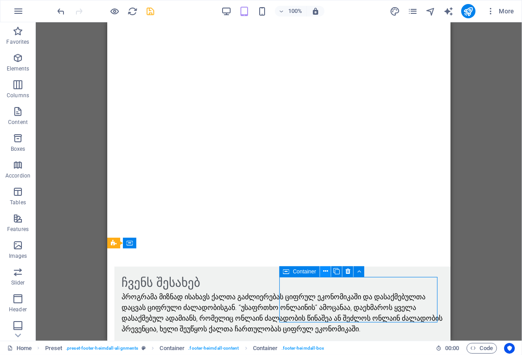
click at [326, 272] on icon at bounding box center [325, 271] width 5 height 9
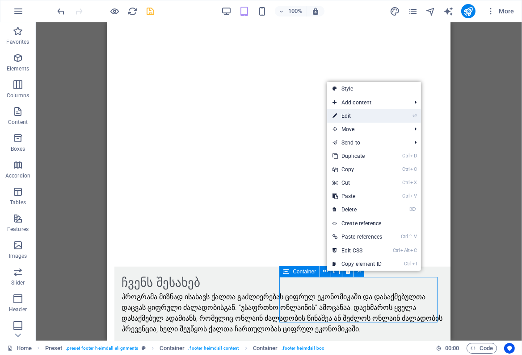
click at [355, 116] on link "⏎ Edit" at bounding box center [357, 115] width 60 height 13
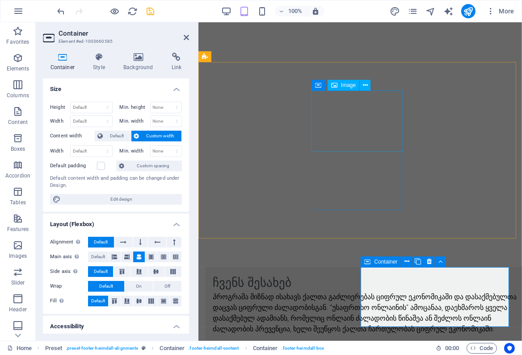
scroll to position [591, 0]
click at [140, 244] on icon at bounding box center [140, 242] width 3 height 11
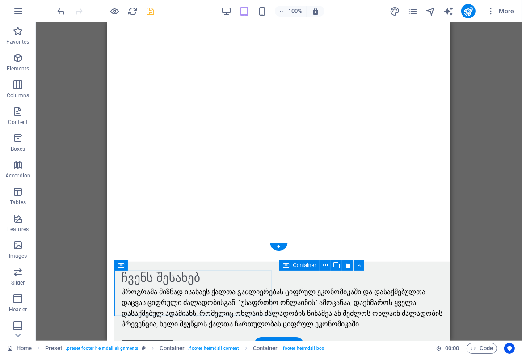
scroll to position [600, 0]
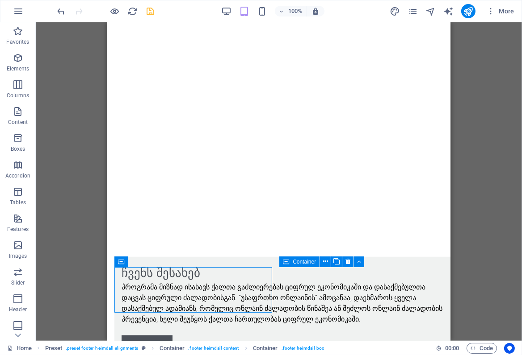
drag, startPoint x: 213, startPoint y: 263, endPoint x: 121, endPoint y: 262, distance: 91.6
click at [121, 262] on icon at bounding box center [121, 262] width 6 height 11
click at [122, 261] on icon at bounding box center [121, 262] width 6 height 11
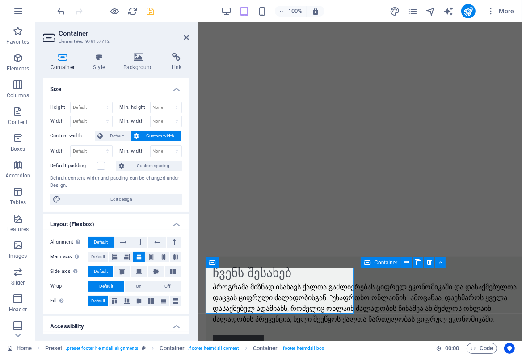
scroll to position [590, 0]
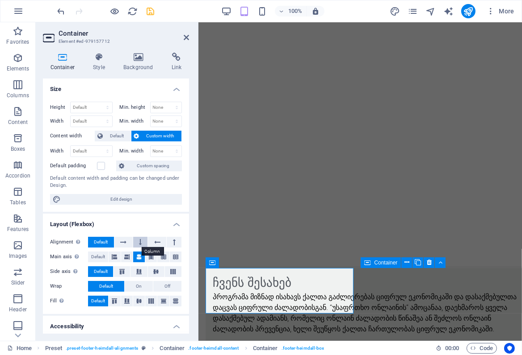
click at [139, 241] on icon at bounding box center [140, 242] width 3 height 11
click at [367, 263] on icon at bounding box center [367, 263] width 6 height 11
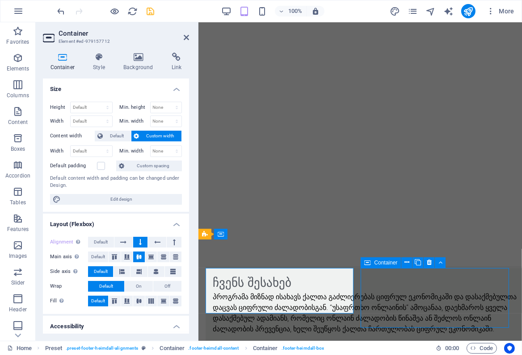
scroll to position [600, 0]
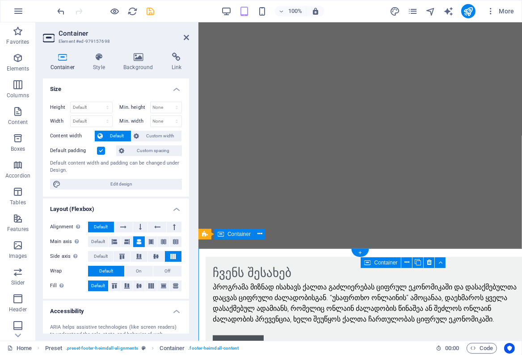
scroll to position [590, 0]
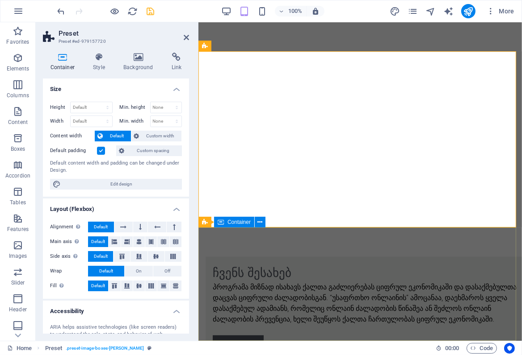
scroll to position [602, 0]
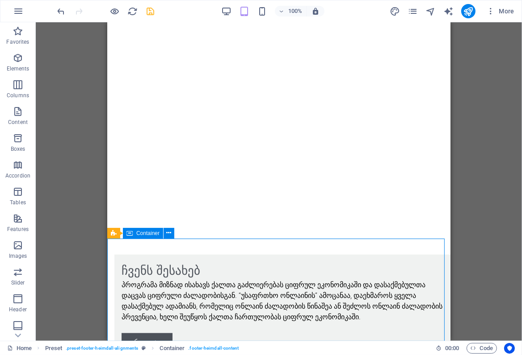
scroll to position [600, 0]
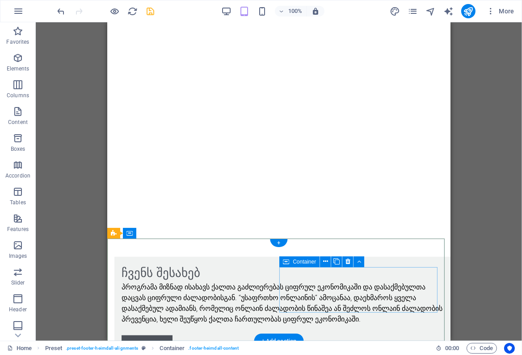
click at [324, 263] on icon at bounding box center [325, 261] width 5 height 9
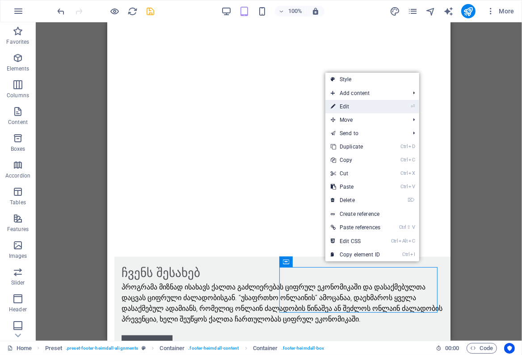
click at [346, 106] on link "⏎ Edit" at bounding box center [355, 106] width 60 height 13
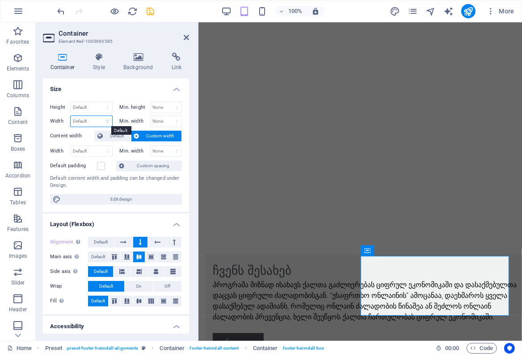
click at [87, 118] on select "Default px rem % em vh vw" at bounding box center [92, 121] width 42 height 11
select select "px"
click at [98, 116] on select "Default px rem % em vh vw" at bounding box center [92, 121] width 42 height 11
drag, startPoint x: 80, startPoint y: 121, endPoint x: 67, endPoint y: 121, distance: 13.4
click at [67, 121] on div "Width 300 Default px rem % em vh vw" at bounding box center [81, 122] width 63 height 12
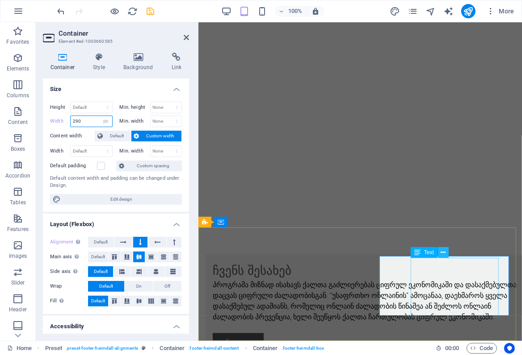
type input "290"
click at [441, 253] on icon at bounding box center [442, 252] width 5 height 9
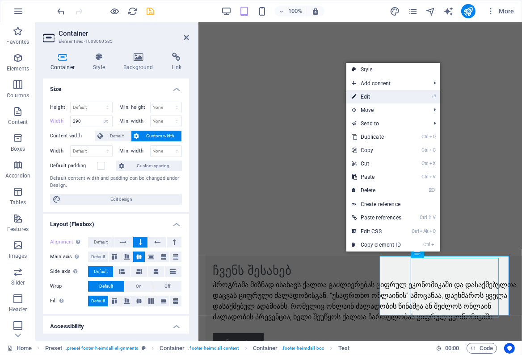
click at [368, 98] on link "⏎ Edit" at bounding box center [376, 96] width 60 height 13
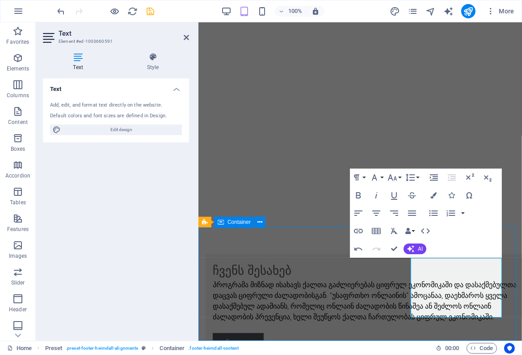
scroll to position [600, 0]
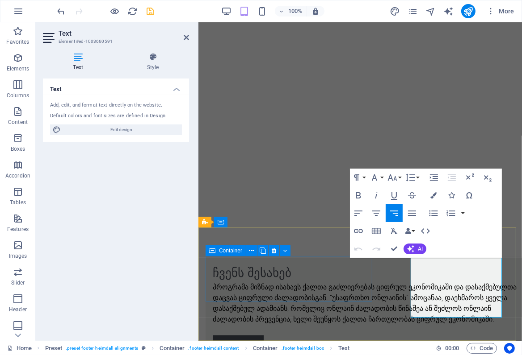
scroll to position [602, 0]
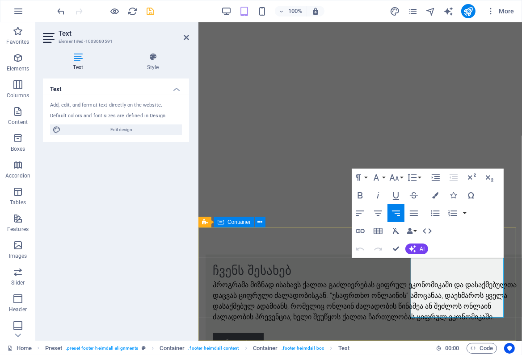
drag, startPoint x: 414, startPoint y: 276, endPoint x: 511, endPoint y: 275, distance: 96.5
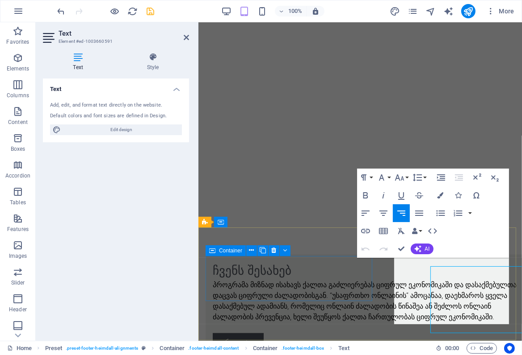
scroll to position [0, 17]
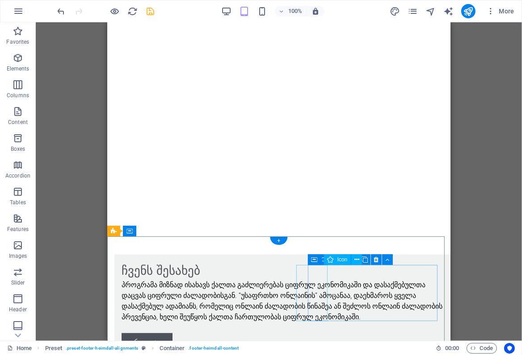
click at [313, 259] on icon at bounding box center [314, 260] width 6 height 11
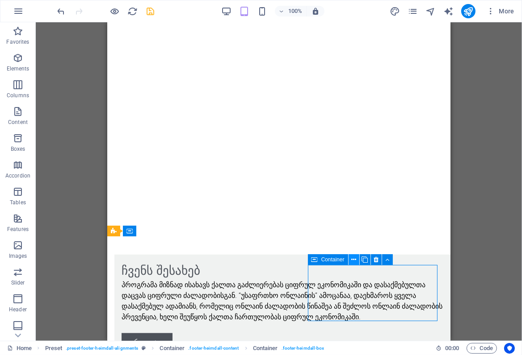
click at [356, 259] on button at bounding box center [353, 260] width 11 height 11
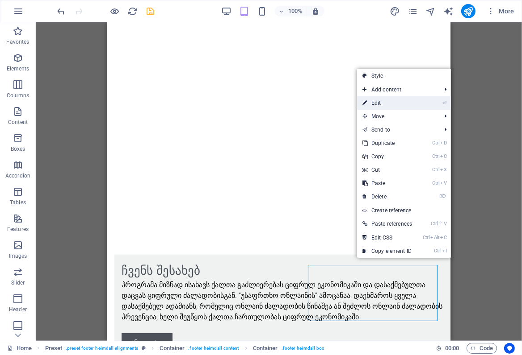
click at [376, 106] on link "⏎ Edit" at bounding box center [387, 102] width 60 height 13
select select "px"
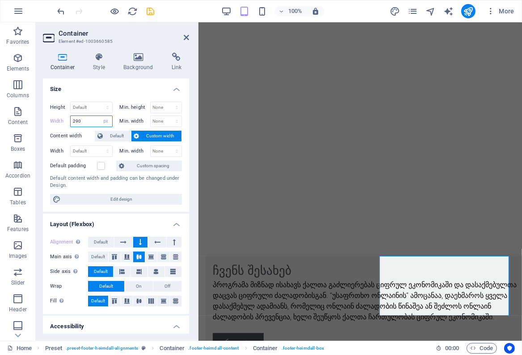
drag, startPoint x: 85, startPoint y: 120, endPoint x: 60, endPoint y: 120, distance: 25.0
click at [60, 120] on div "Width 290 Default px rem % em vh vw" at bounding box center [81, 122] width 63 height 12
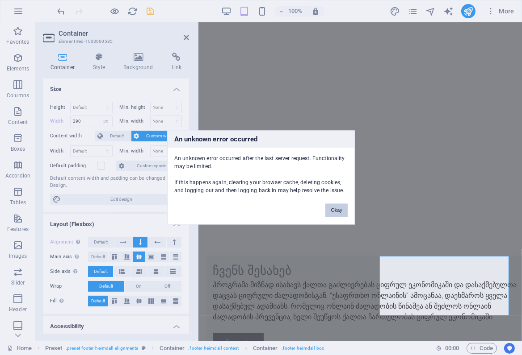
click at [335, 209] on button "Okay" at bounding box center [336, 210] width 22 height 13
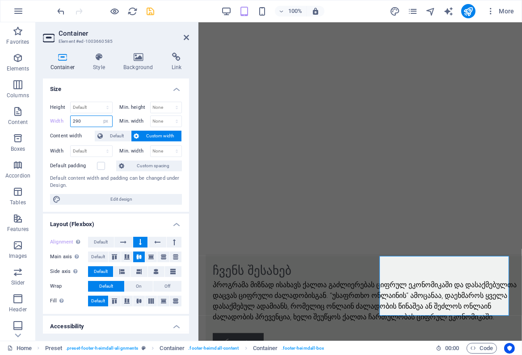
click at [82, 119] on input "290" at bounding box center [92, 121] width 42 height 11
drag, startPoint x: 82, startPoint y: 119, endPoint x: 29, endPoint y: 117, distance: 52.8
click at [29, 117] on section "Favorites Elements Columns Content Boxes Accordion Tables Features Images Slide…" at bounding box center [261, 181] width 522 height 319
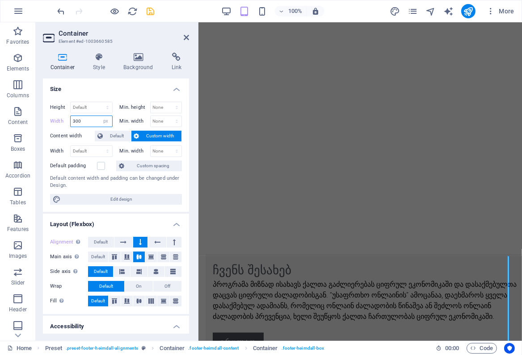
scroll to position [602, 0]
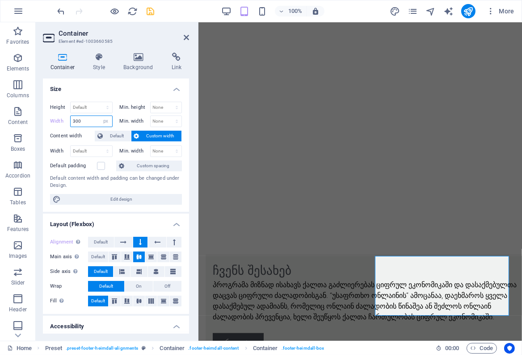
drag, startPoint x: 83, startPoint y: 121, endPoint x: 75, endPoint y: 121, distance: 8.1
click at [75, 121] on input "300" at bounding box center [92, 121] width 42 height 11
type input "330"
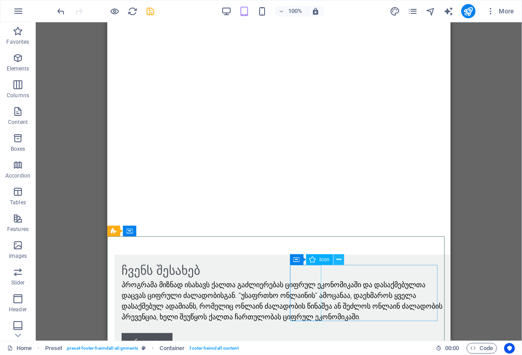
click at [339, 259] on icon at bounding box center [338, 259] width 5 height 9
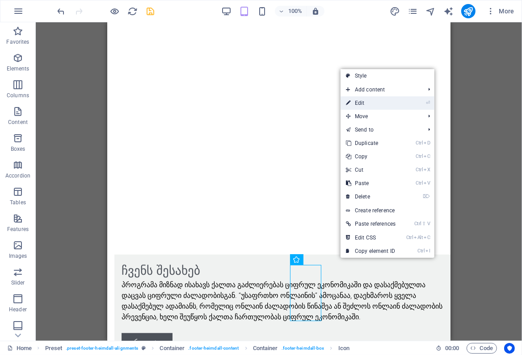
click at [362, 106] on link "⏎ Edit" at bounding box center [370, 102] width 60 height 13
select select "xMaxYMid"
select select "px"
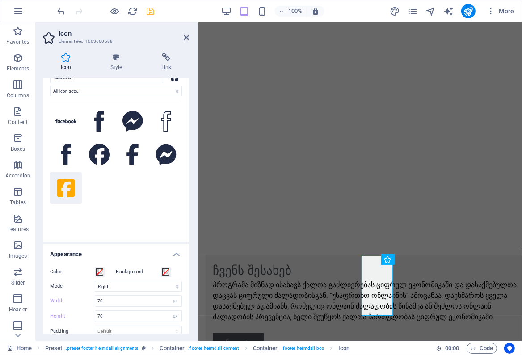
scroll to position [40, 0]
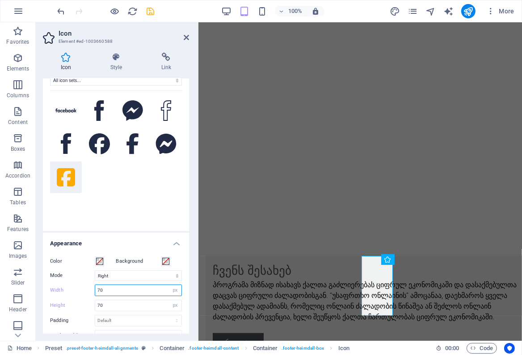
drag, startPoint x: 103, startPoint y: 290, endPoint x: 93, endPoint y: 290, distance: 9.8
click at [93, 290] on div "Width 70 Default auto px rem % em vh vw" at bounding box center [116, 291] width 132 height 12
type input "40"
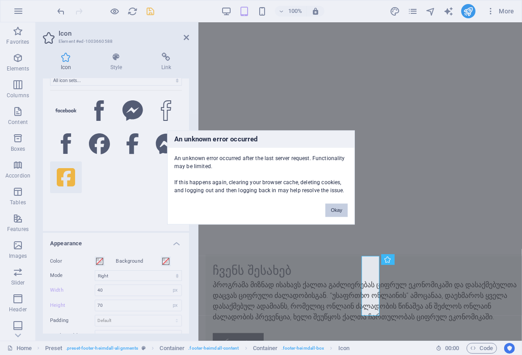
click at [336, 209] on button "Okay" at bounding box center [336, 210] width 22 height 13
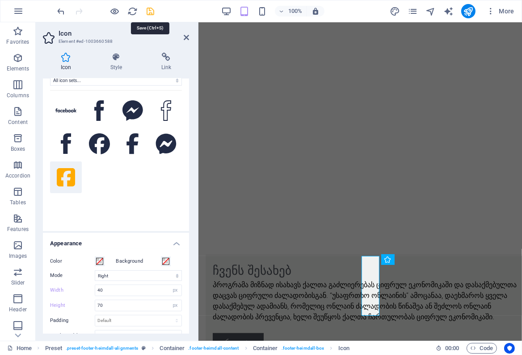
click at [150, 10] on icon "save" at bounding box center [151, 11] width 10 height 10
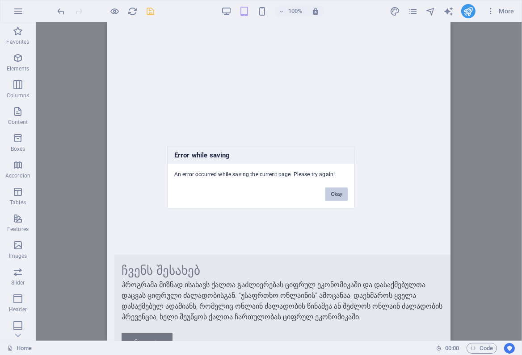
click at [336, 194] on button "Okay" at bounding box center [336, 194] width 22 height 13
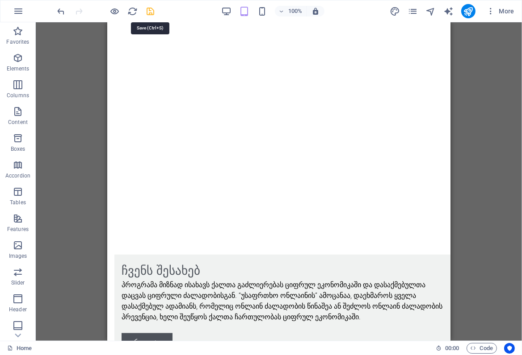
click at [149, 11] on icon "save" at bounding box center [151, 11] width 10 height 10
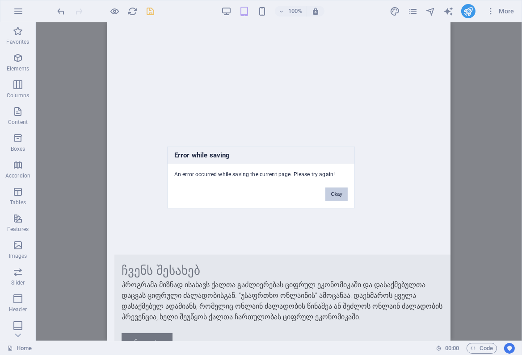
click at [332, 191] on button "Okay" at bounding box center [336, 194] width 22 height 13
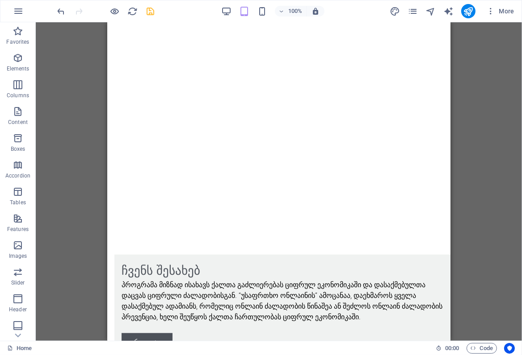
click at [481, 246] on div "H2 Text image overlap Container Slider Banner Banner Container Menu Bar Menu Im…" at bounding box center [279, 181] width 486 height 319
click at [134, 11] on icon "reload" at bounding box center [133, 11] width 10 height 10
